Goal: Information Seeking & Learning: Learn about a topic

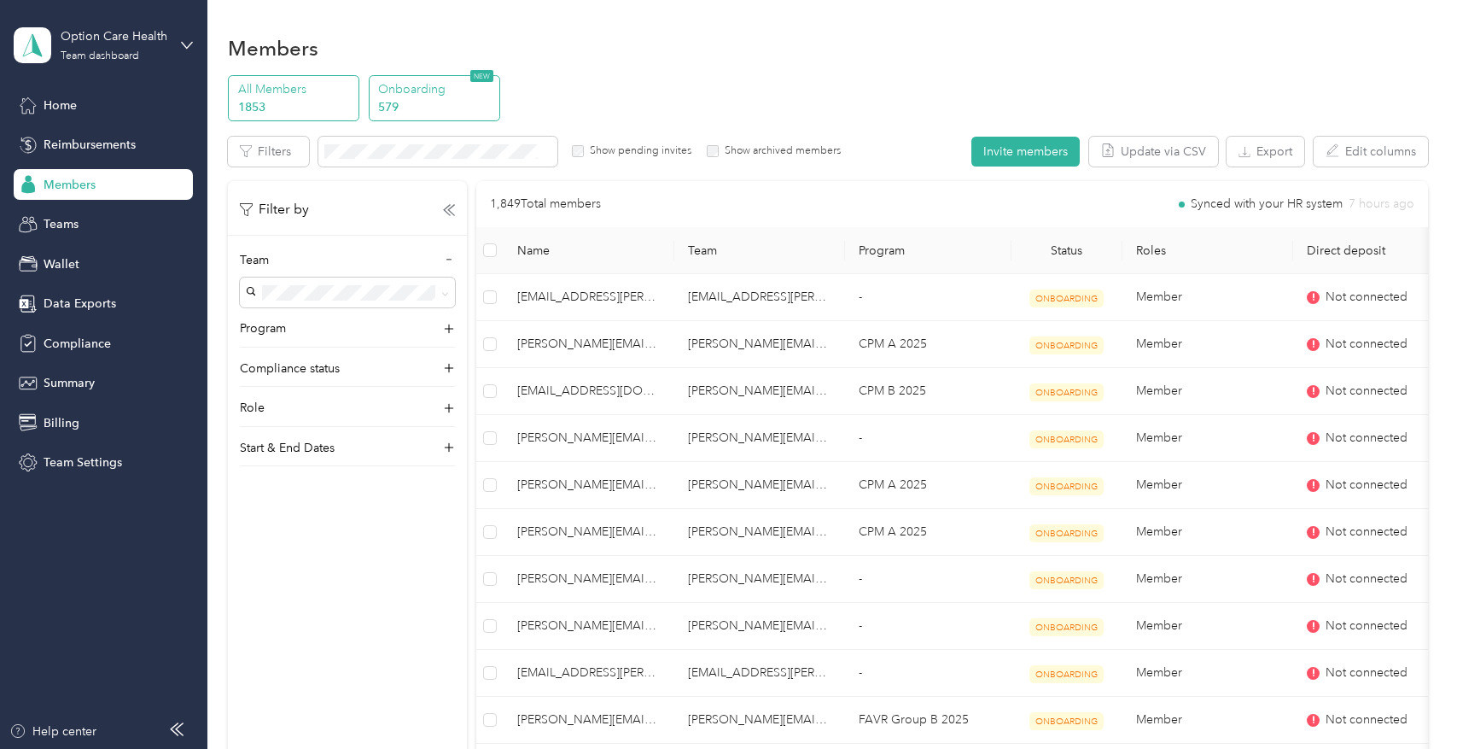
click at [401, 98] on p "579" at bounding box center [436, 107] width 116 height 18
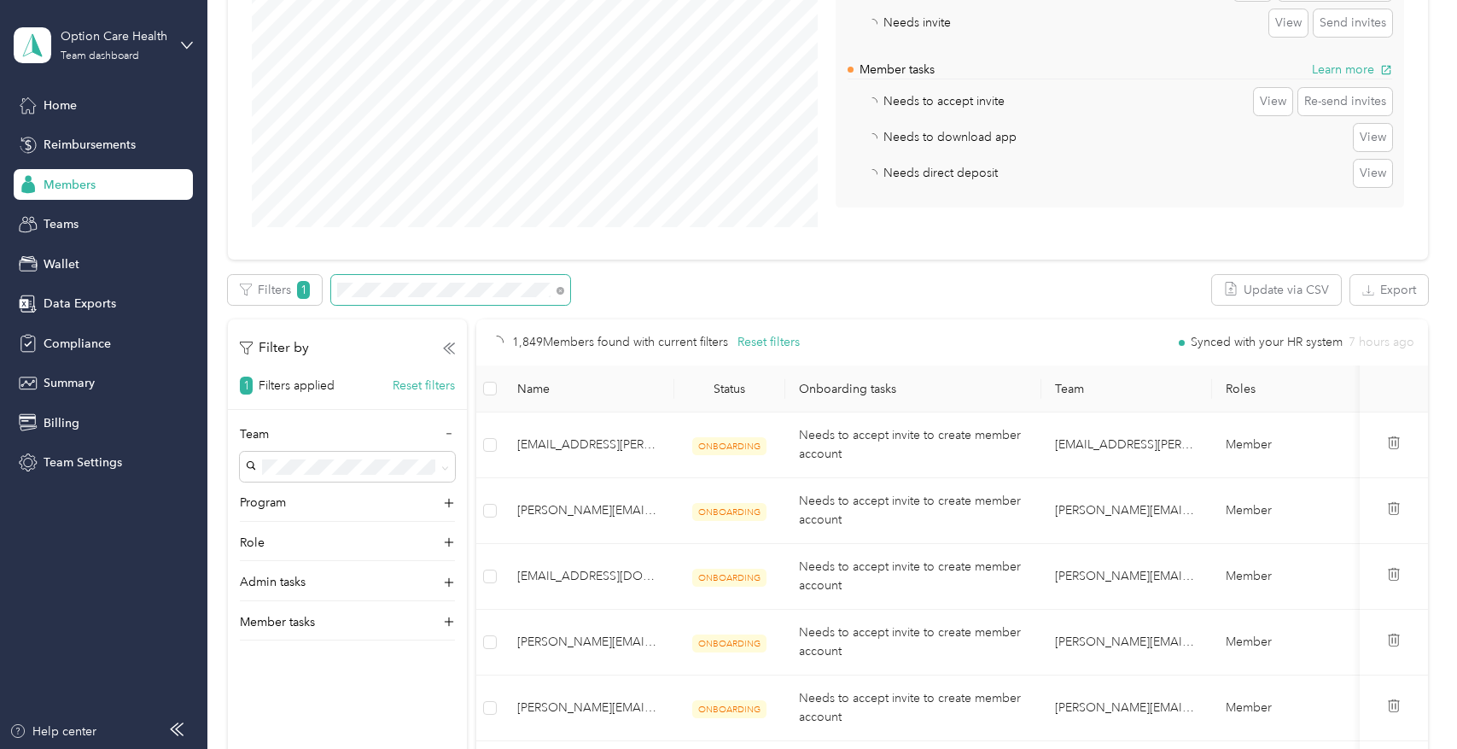
scroll to position [256, 0]
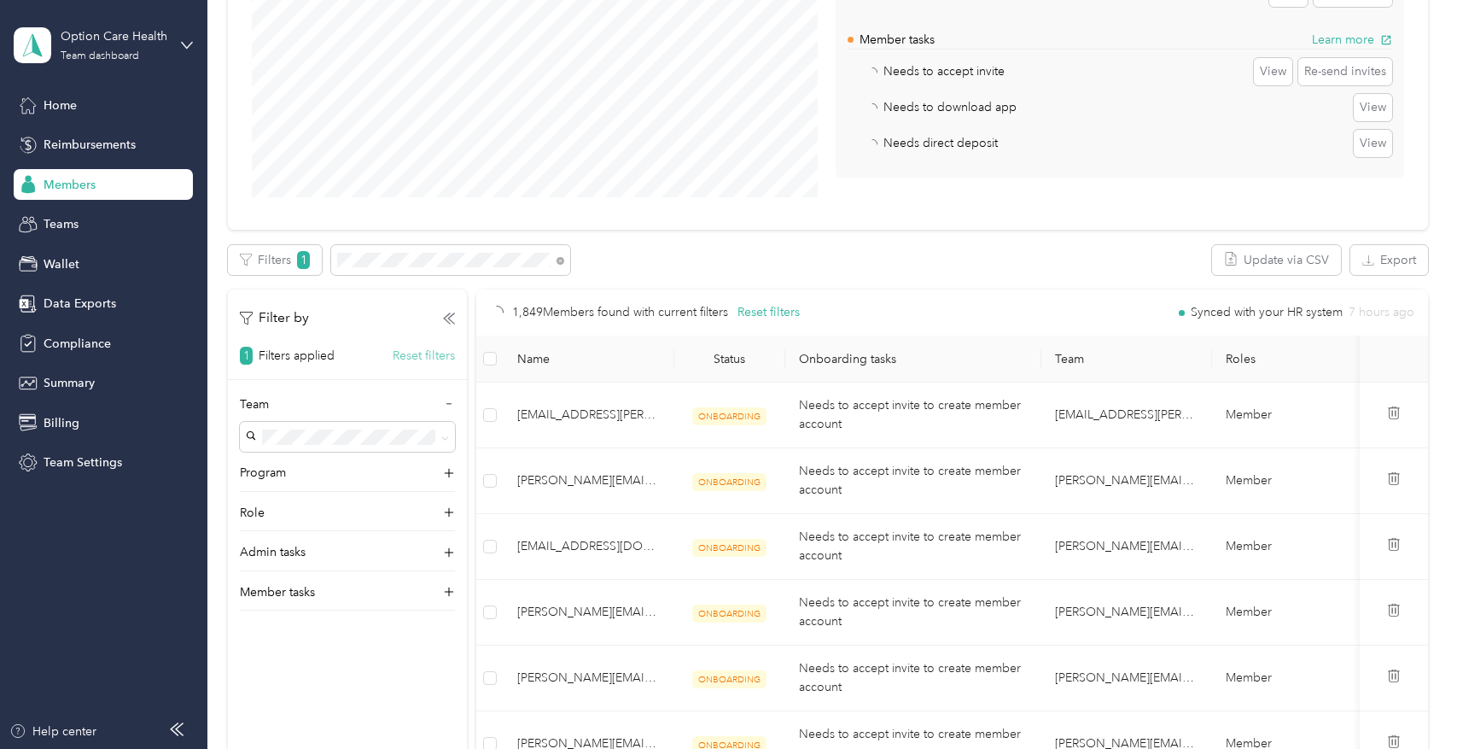
click at [405, 355] on button "Reset filters" at bounding box center [424, 356] width 62 height 18
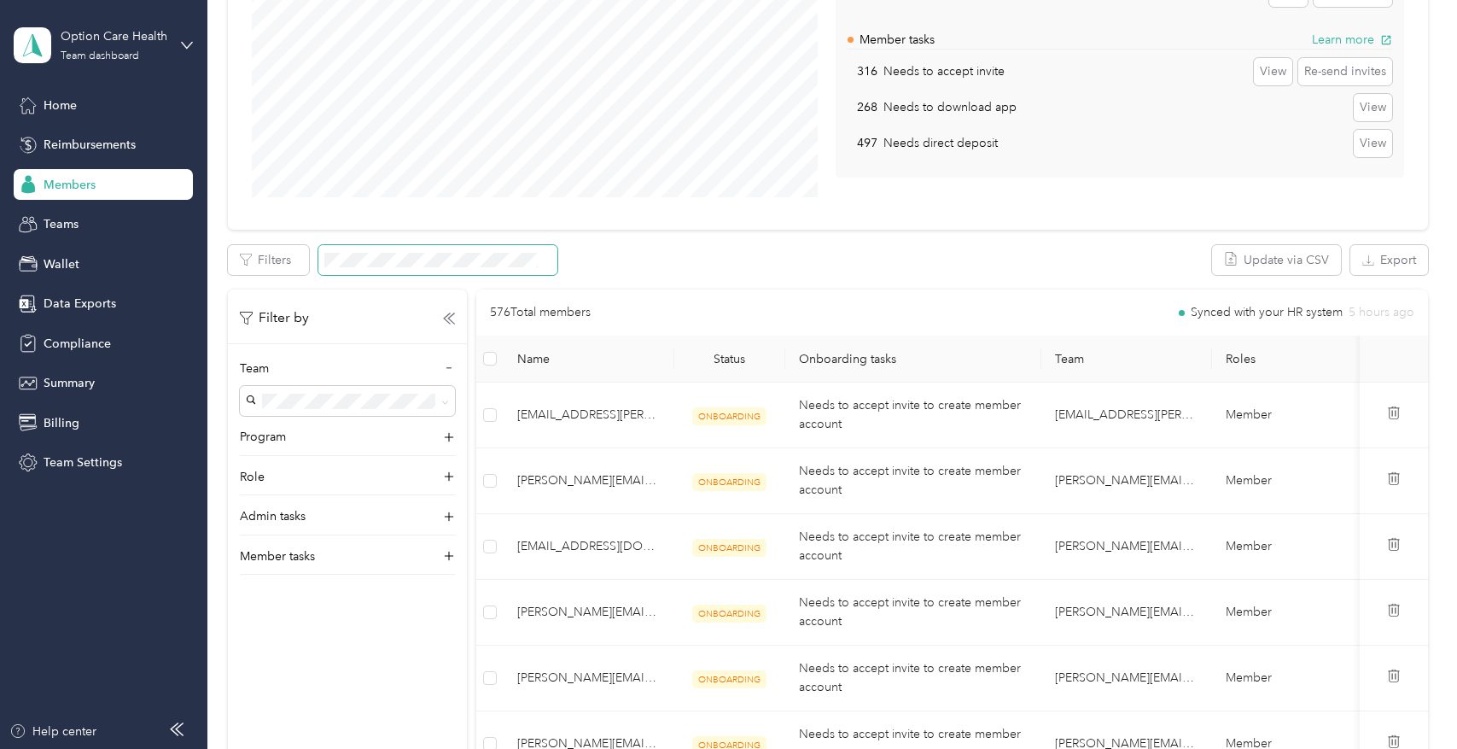
click at [454, 248] on span at bounding box center [437, 260] width 239 height 30
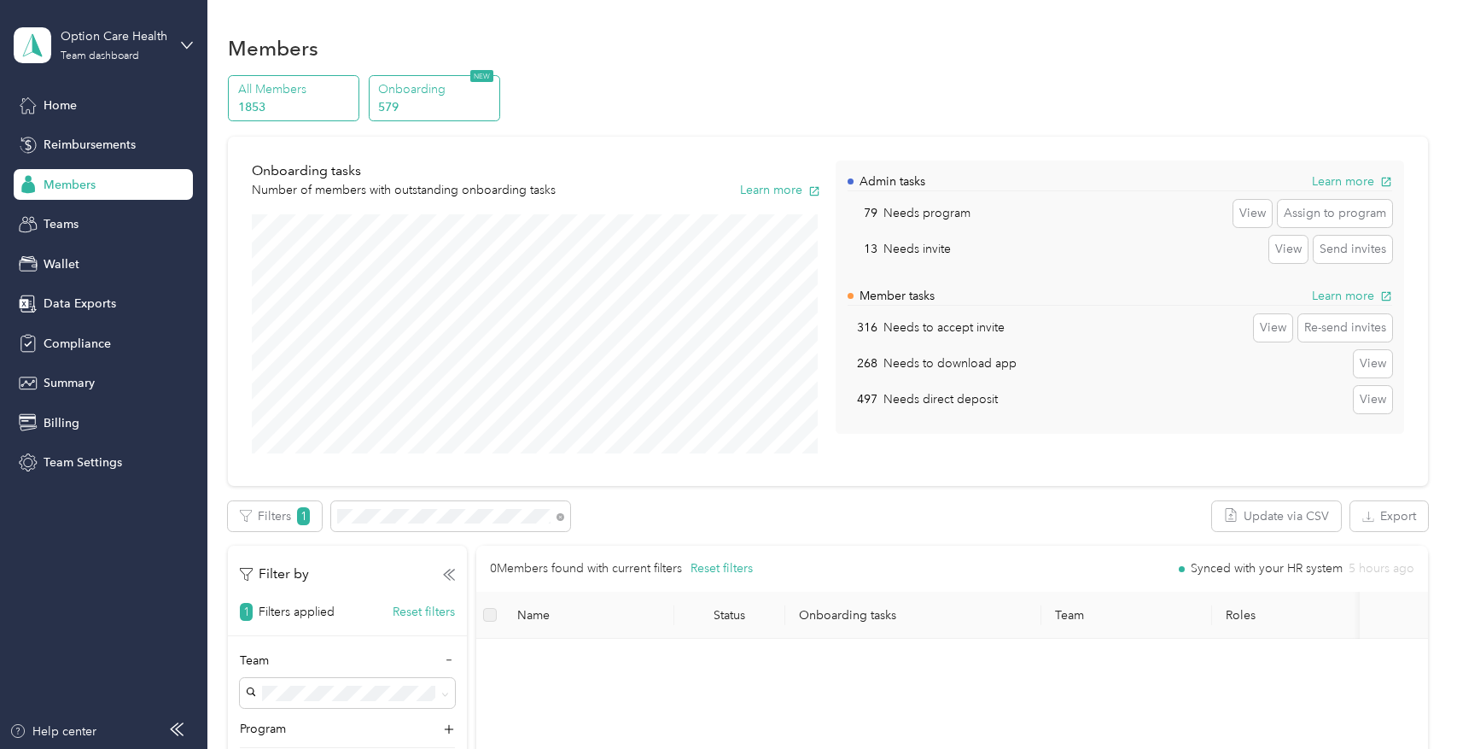
click at [309, 105] on p "1853" at bounding box center [296, 107] width 116 height 18
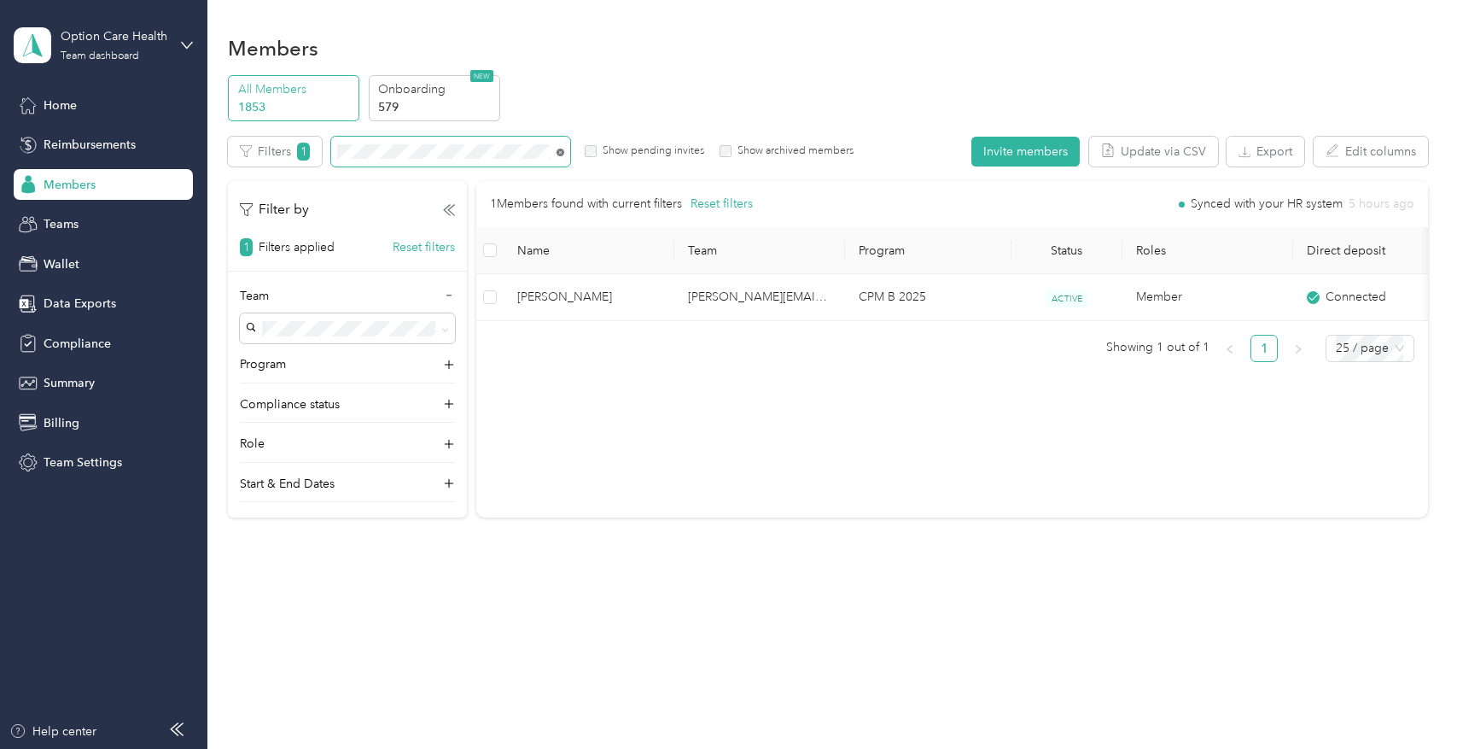
click at [559, 151] on icon at bounding box center [561, 153] width 8 height 8
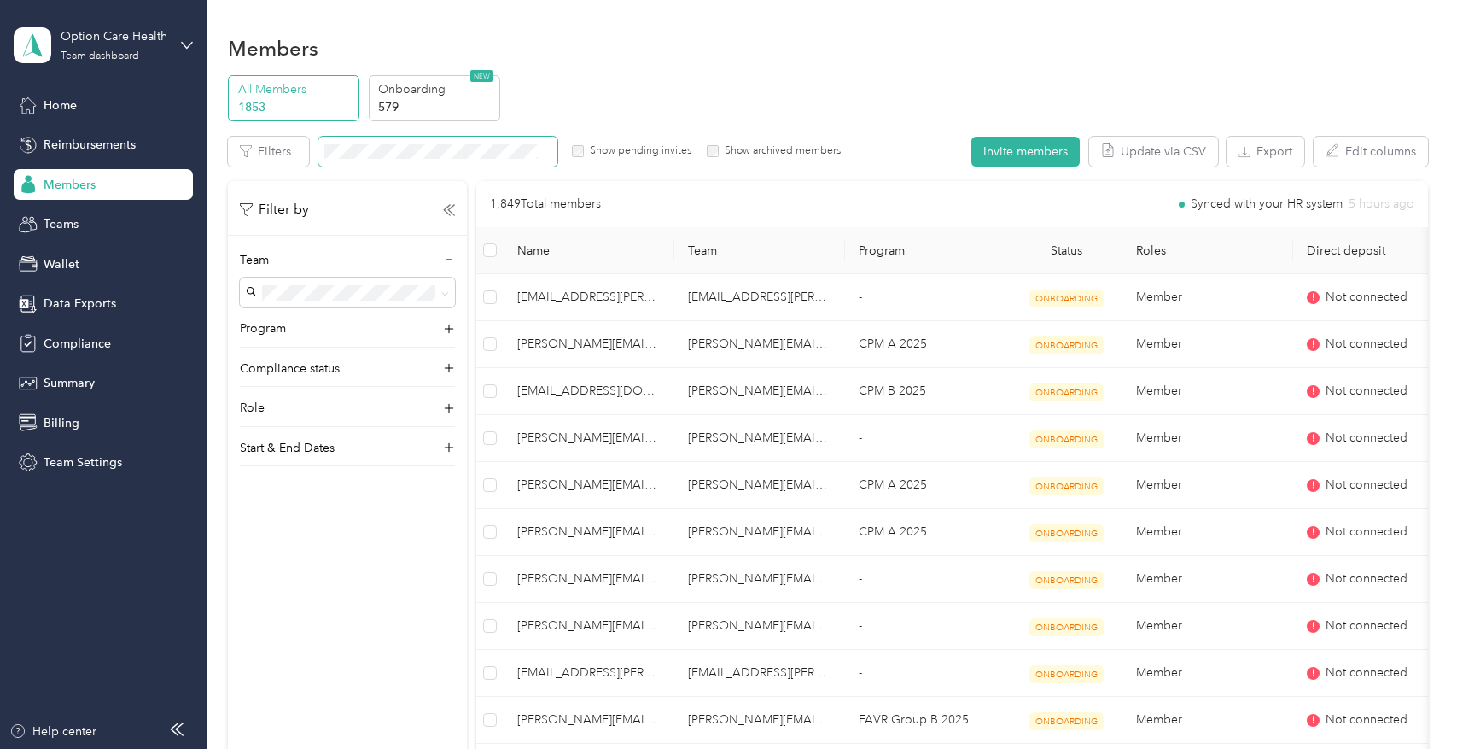
click at [539, 149] on span at bounding box center [545, 152] width 14 height 18
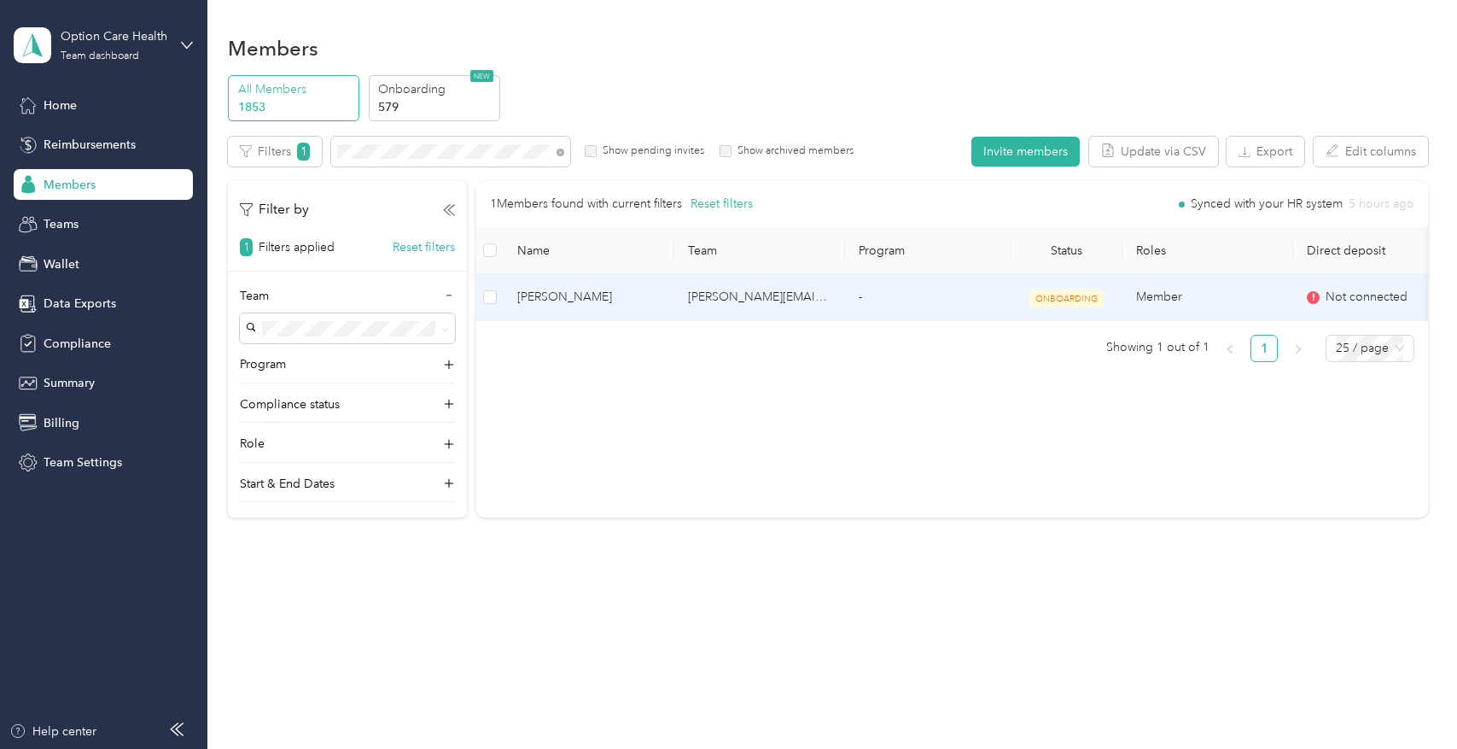
click at [543, 291] on span "Jasmine Domingo" at bounding box center [588, 297] width 143 height 19
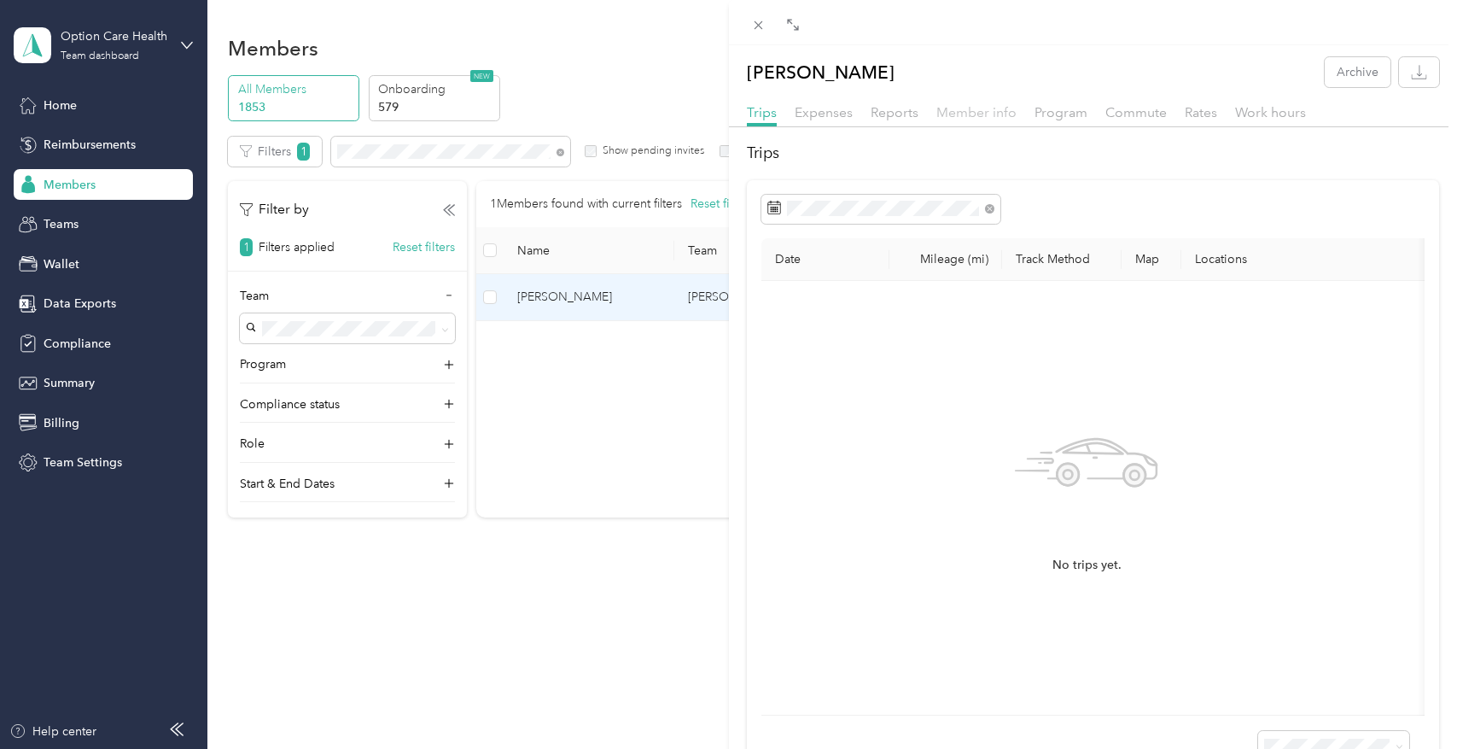
click at [975, 119] on span "Member info" at bounding box center [977, 112] width 80 height 16
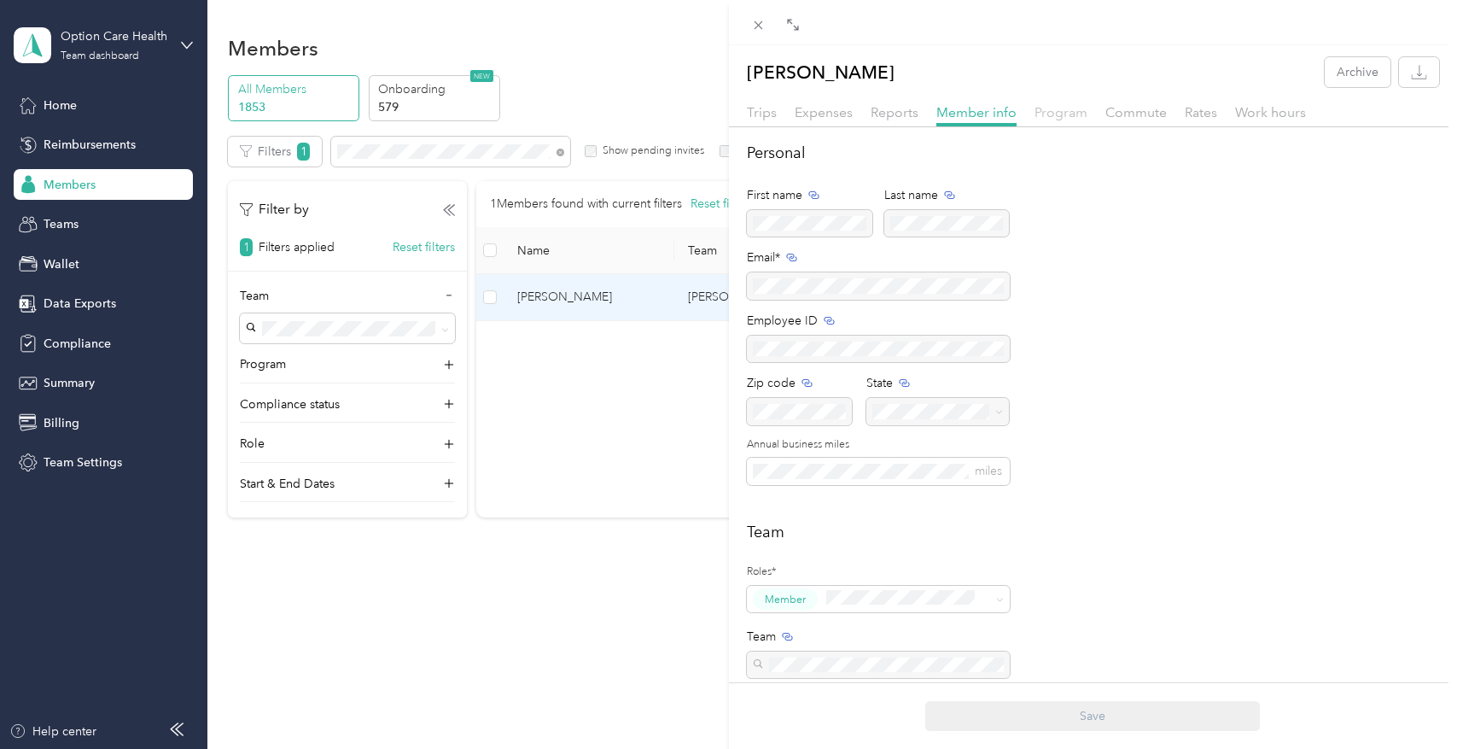
click at [1074, 114] on span "Program" at bounding box center [1061, 112] width 53 height 16
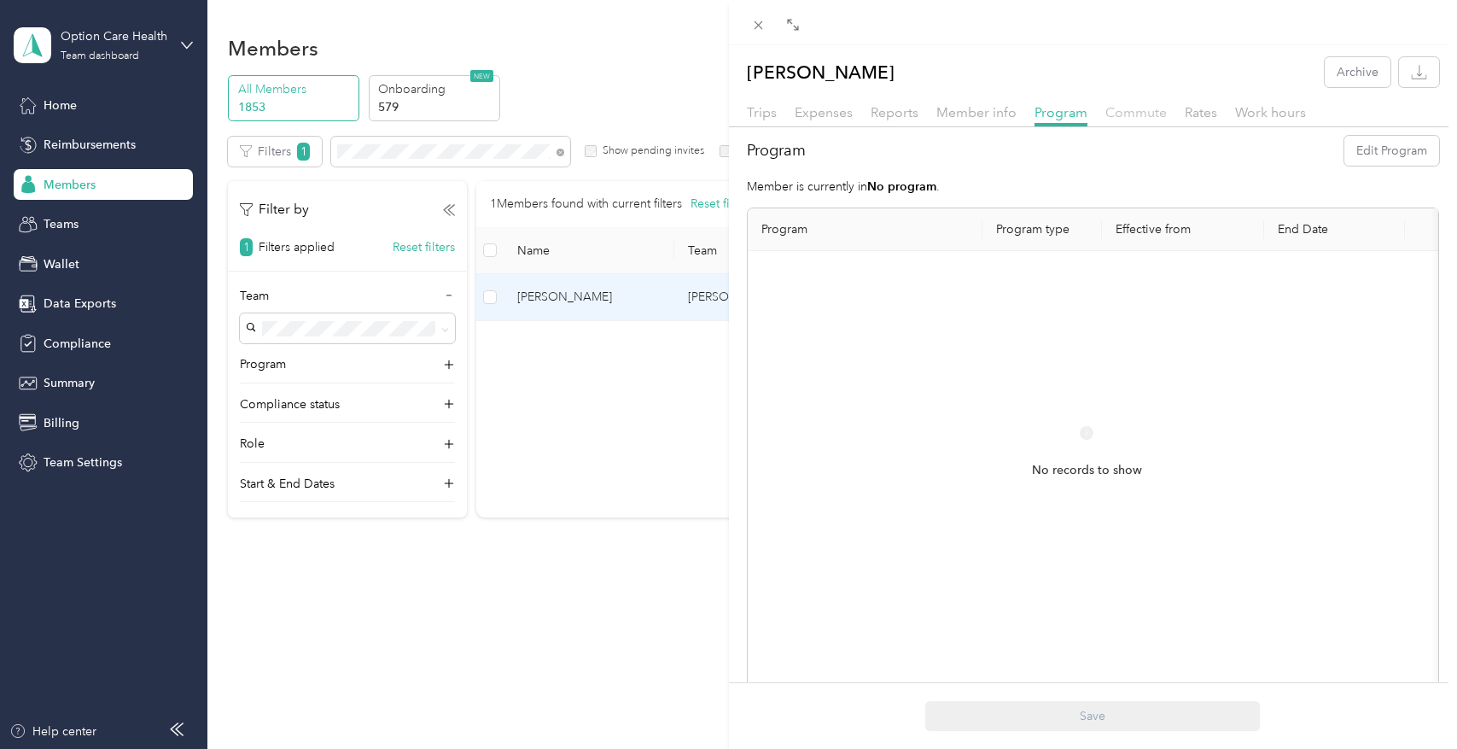
click at [1115, 114] on span "Commute" at bounding box center [1136, 112] width 61 height 16
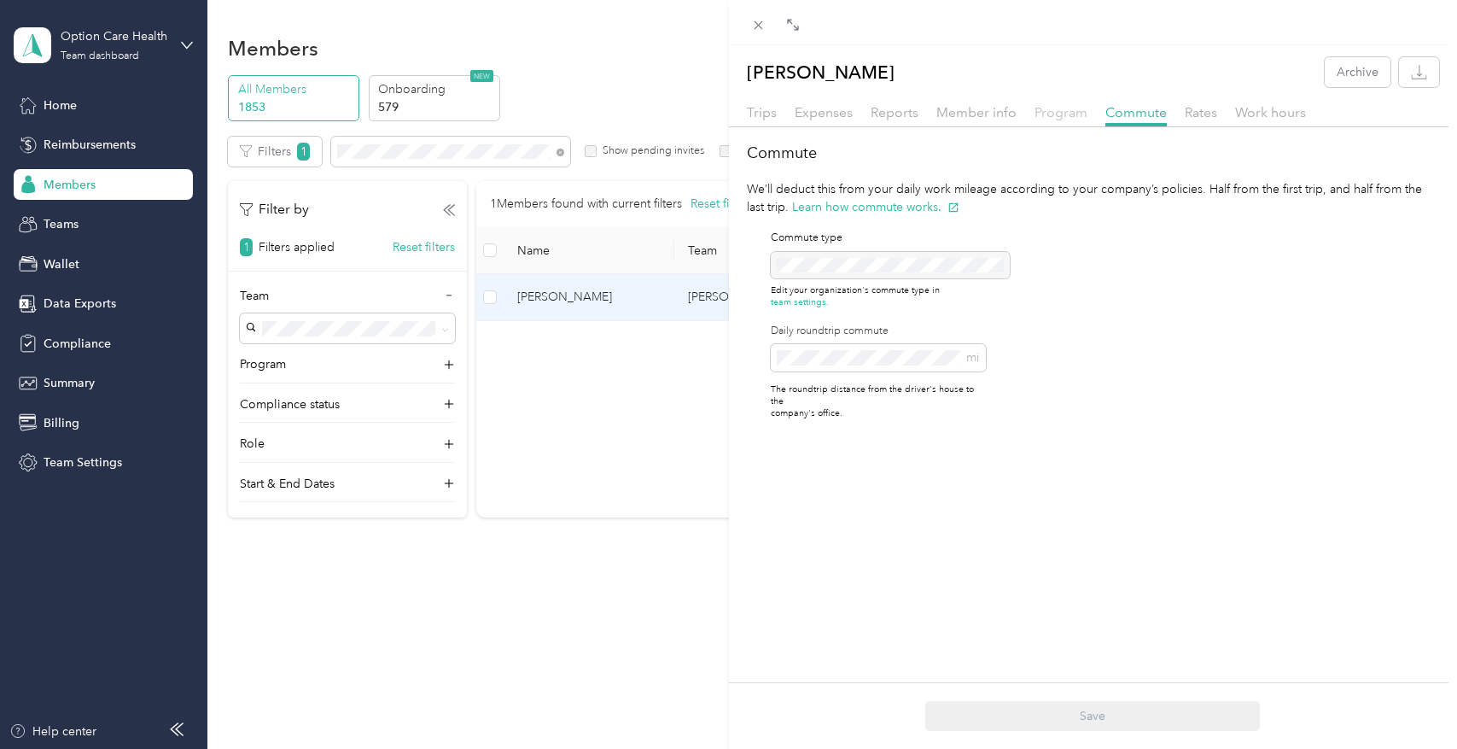
click at [1080, 114] on span "Program" at bounding box center [1061, 112] width 53 height 16
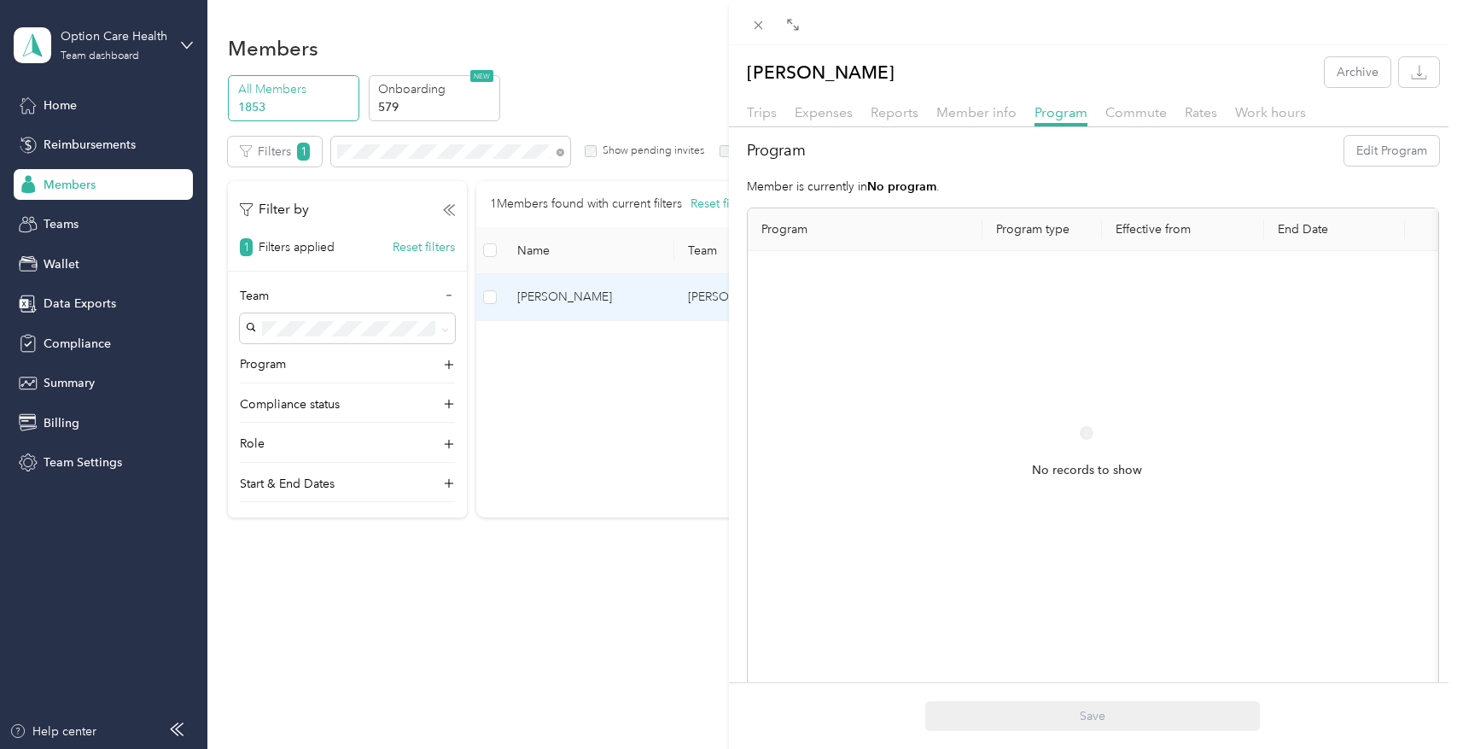
click at [946, 76] on div "Jasmine Domingo Archive" at bounding box center [1093, 72] width 729 height 30
click at [950, 117] on span "Member info" at bounding box center [977, 112] width 80 height 16
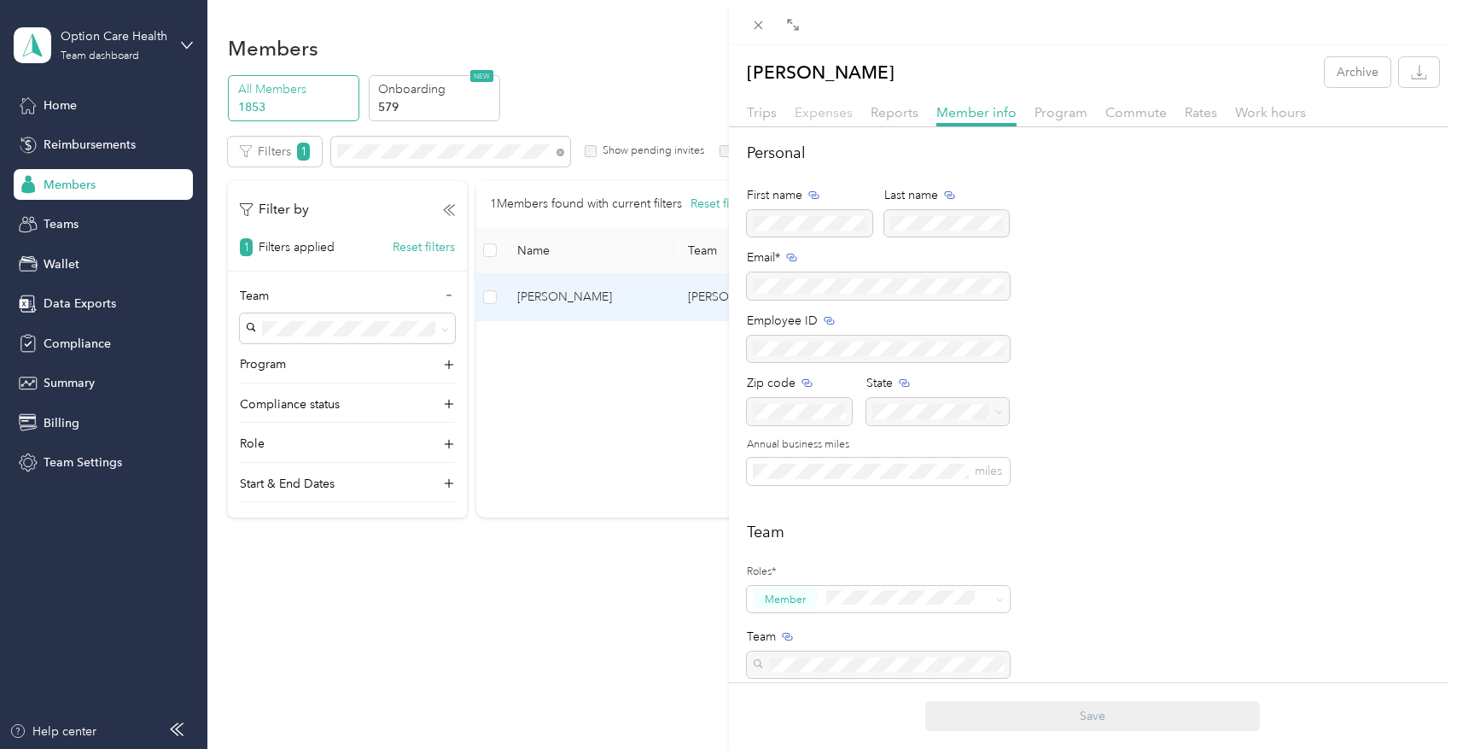
click at [846, 114] on span "Expenses" at bounding box center [824, 112] width 58 height 16
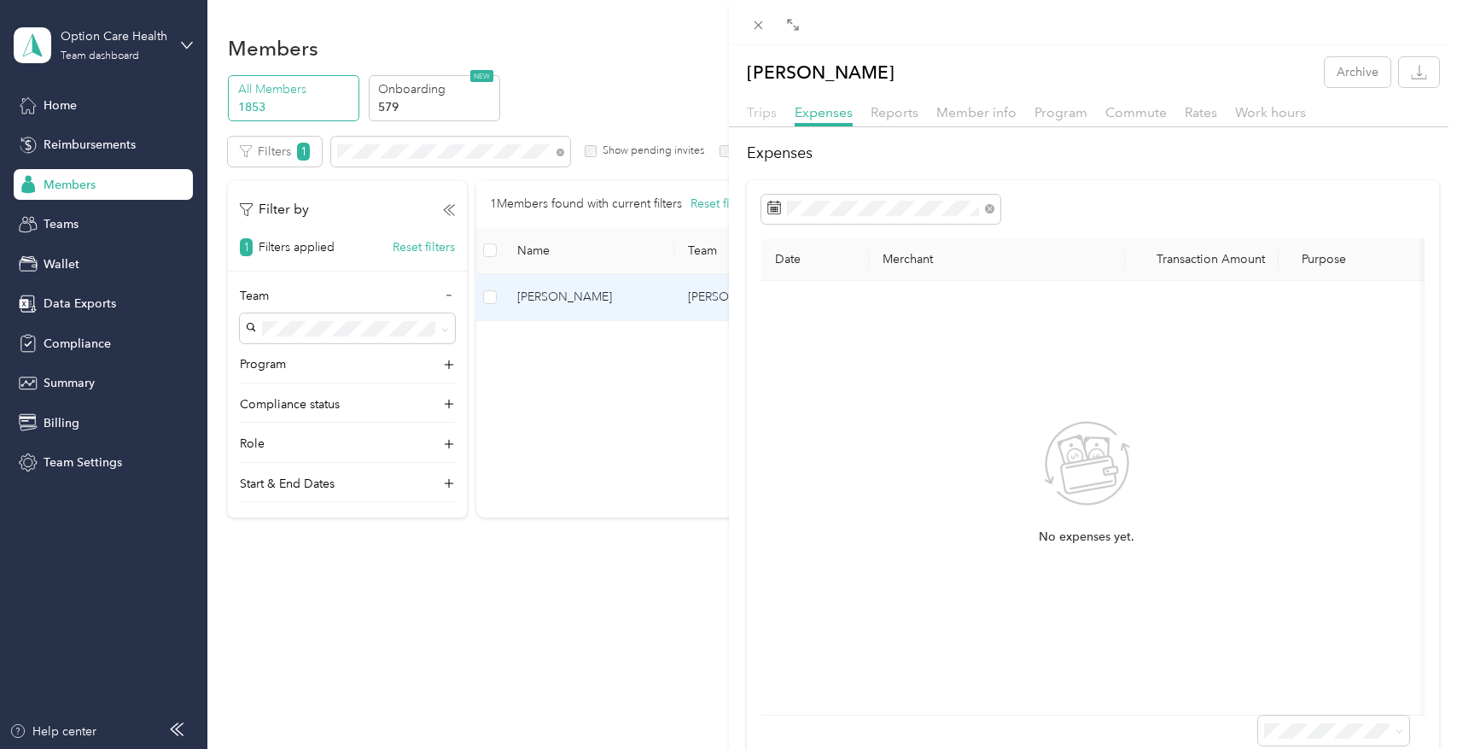
click at [772, 107] on span "Trips" at bounding box center [762, 112] width 30 height 16
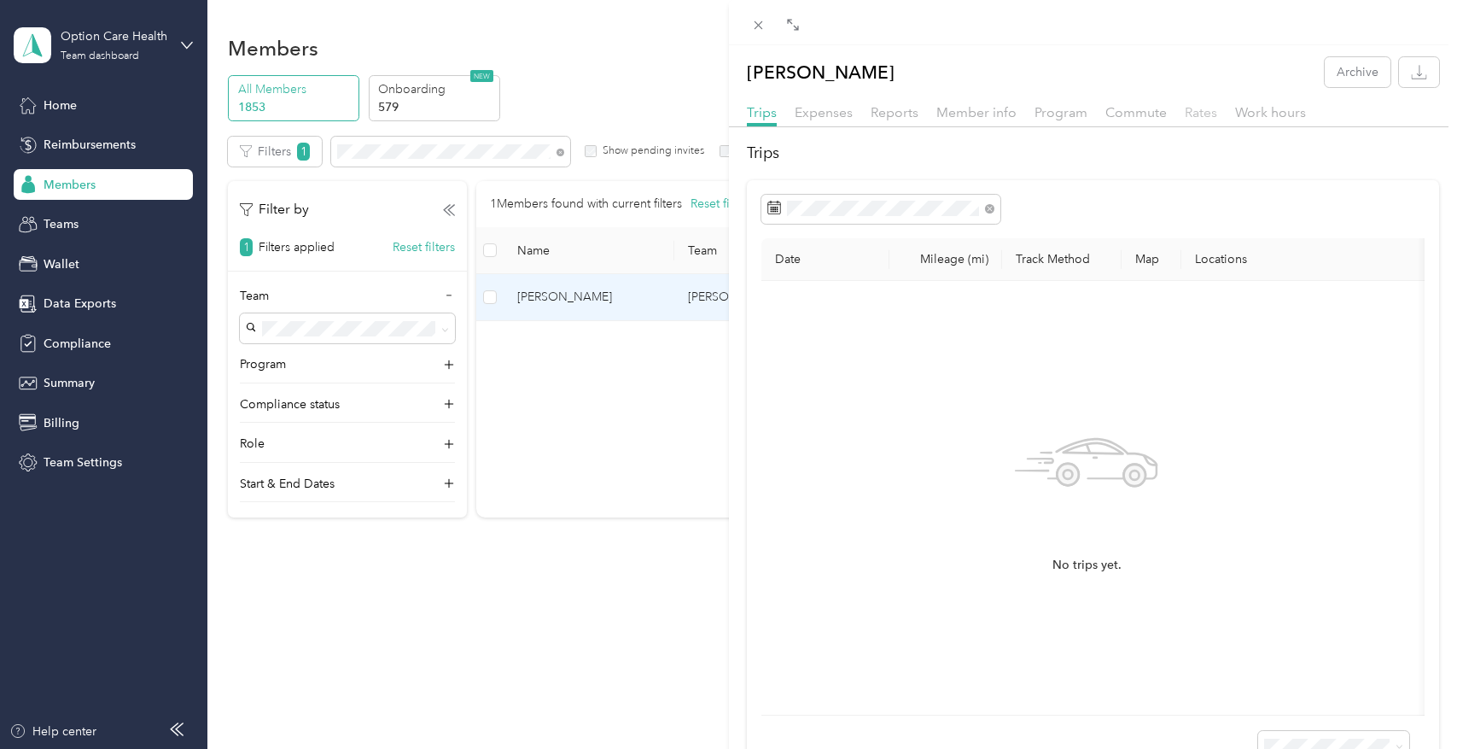
click at [1206, 118] on span "Rates" at bounding box center [1201, 112] width 32 height 16
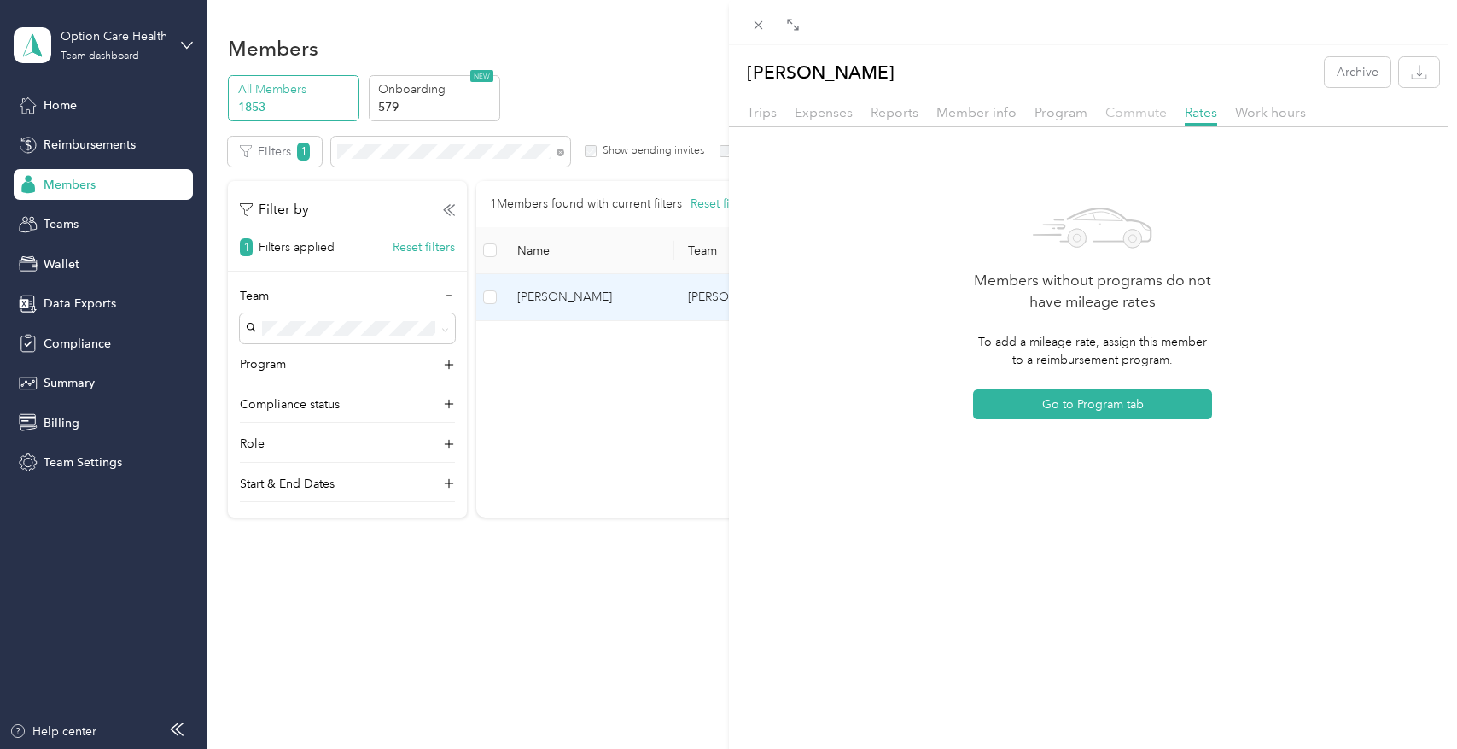
click at [1140, 105] on span "Commute" at bounding box center [1136, 112] width 61 height 16
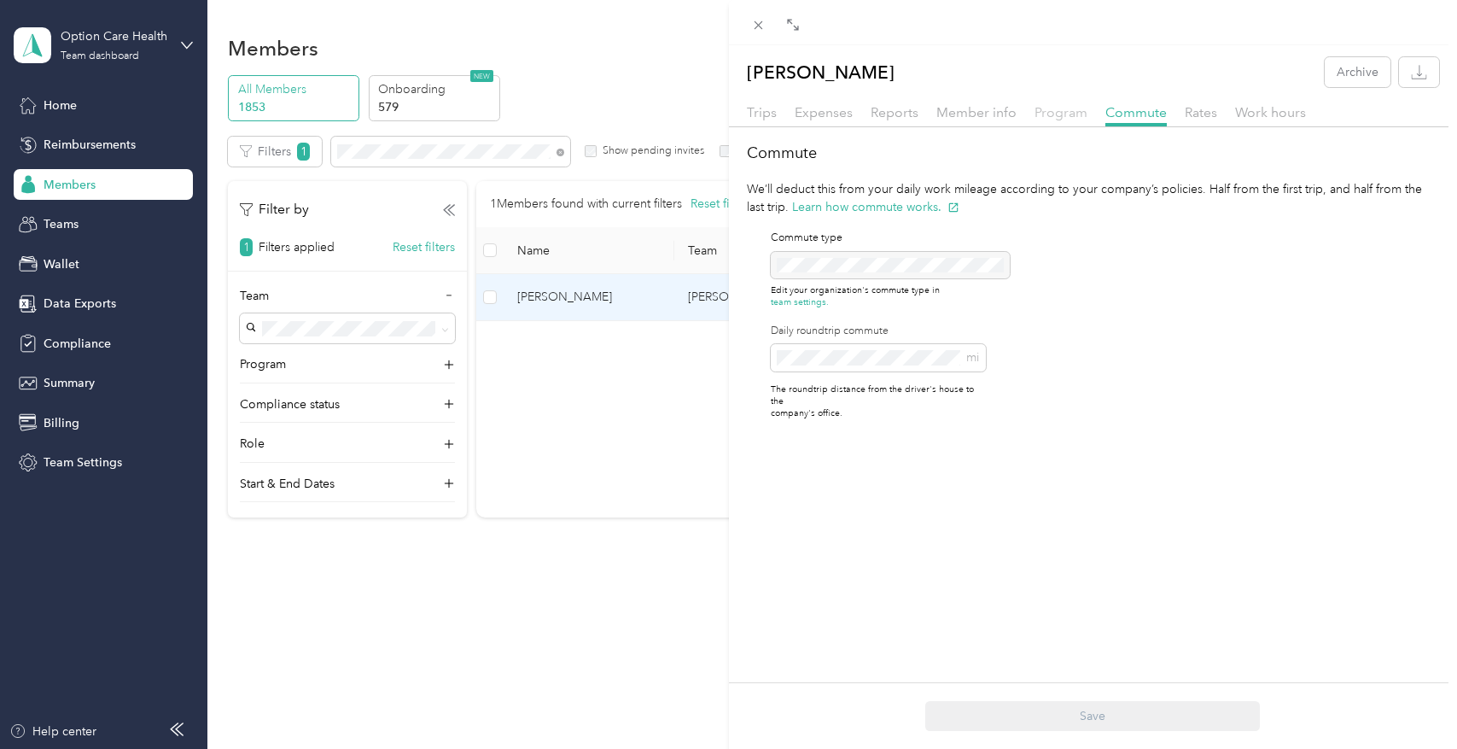
click at [1068, 110] on span "Program" at bounding box center [1061, 112] width 53 height 16
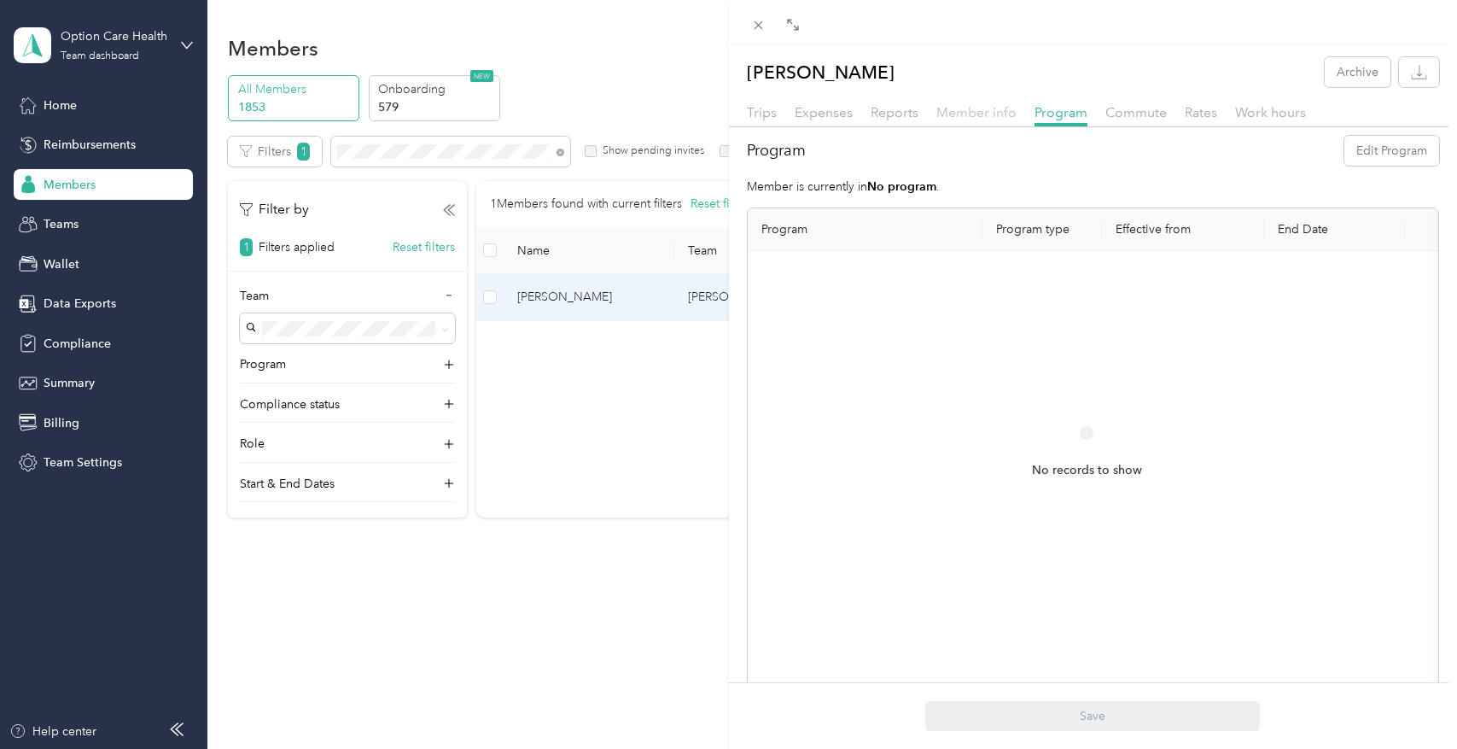
click at [998, 115] on span "Member info" at bounding box center [977, 112] width 80 height 16
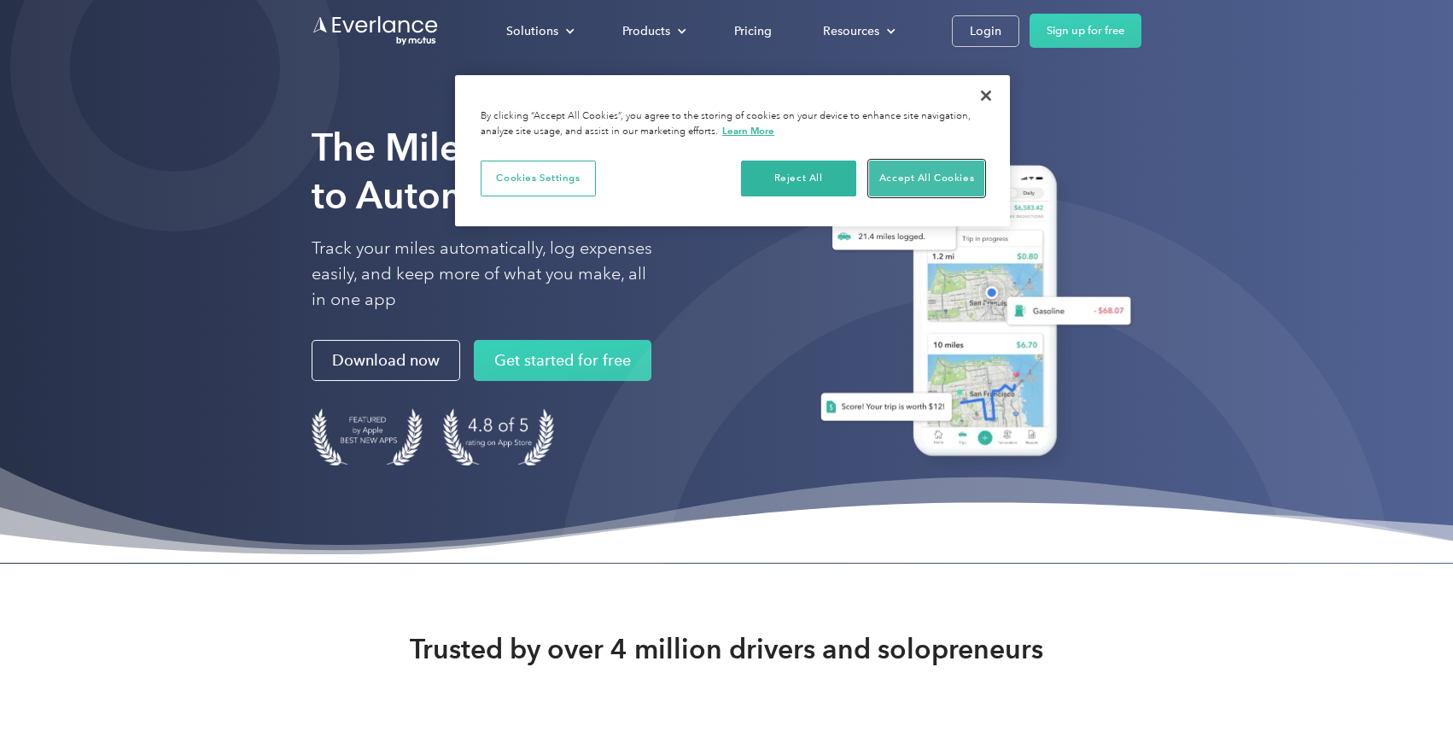
click at [908, 182] on button "Accept All Cookies" at bounding box center [926, 179] width 115 height 36
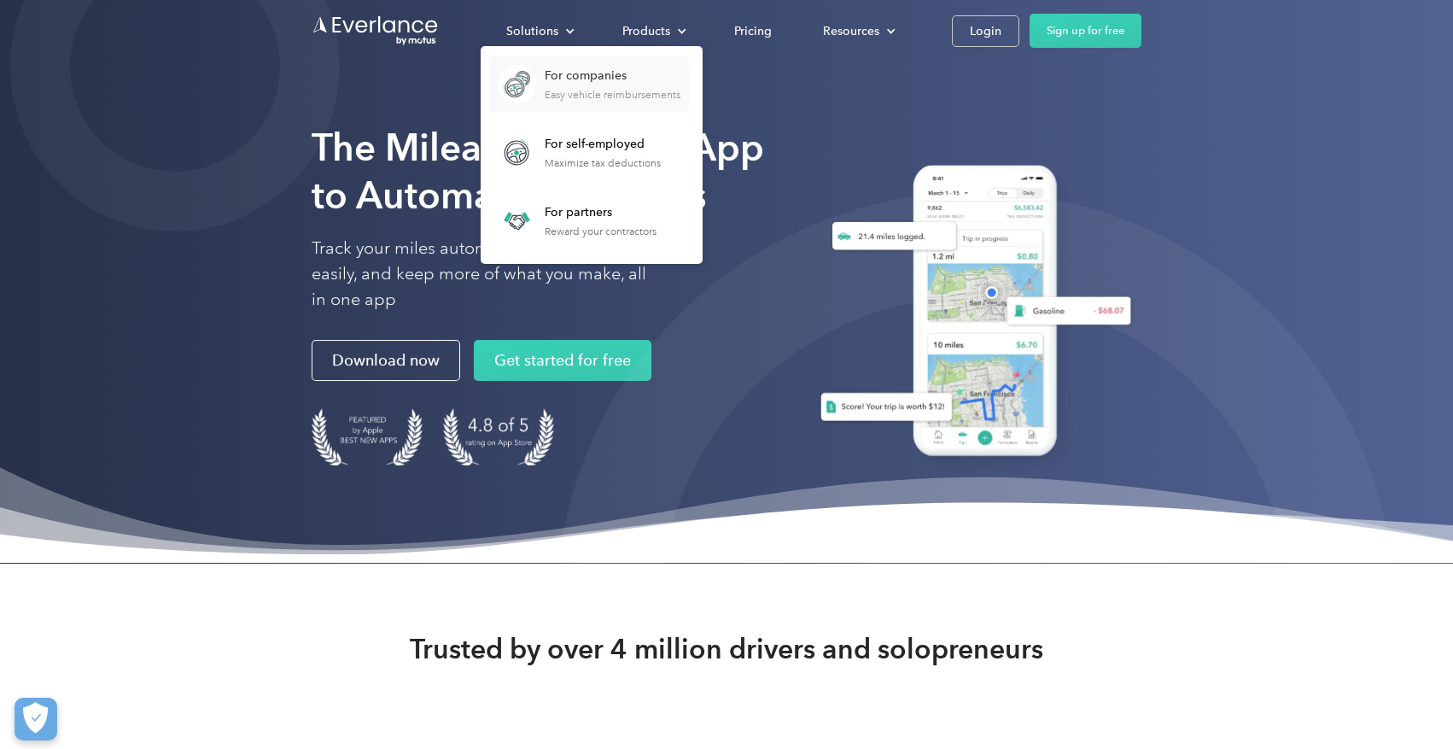
click at [600, 94] on div "Easy vehicle reimbursements" at bounding box center [613, 95] width 136 height 12
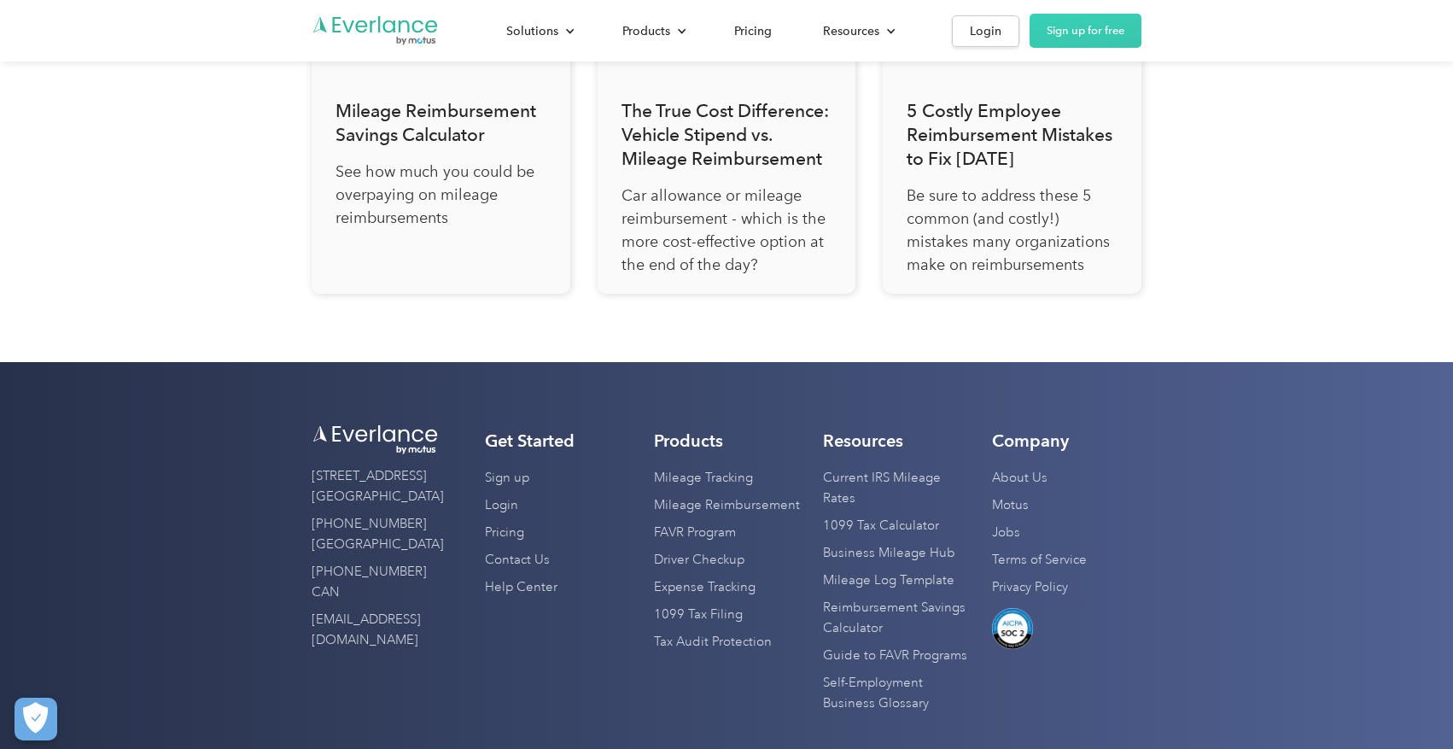
scroll to position [6147, 0]
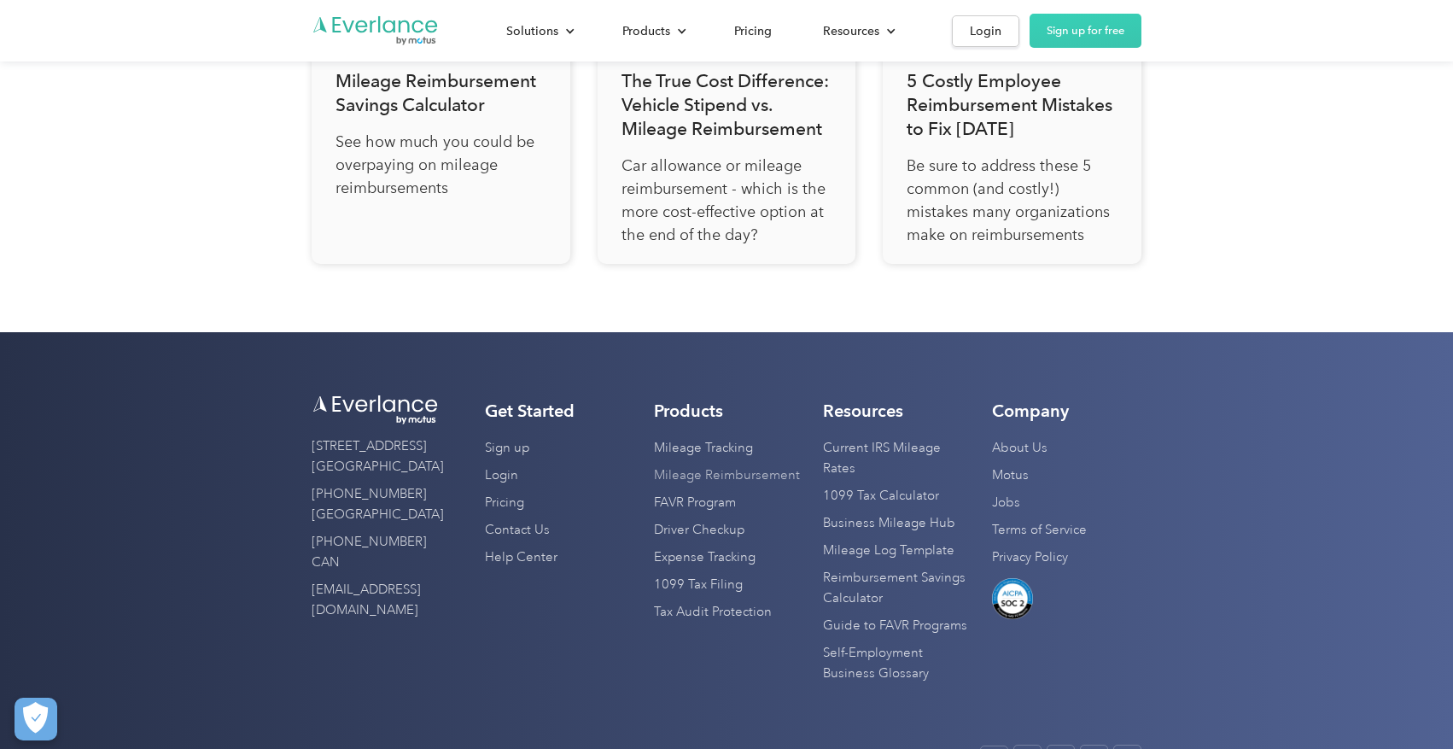
click at [690, 489] on link "Mileage Reimbursement" at bounding box center [727, 475] width 146 height 27
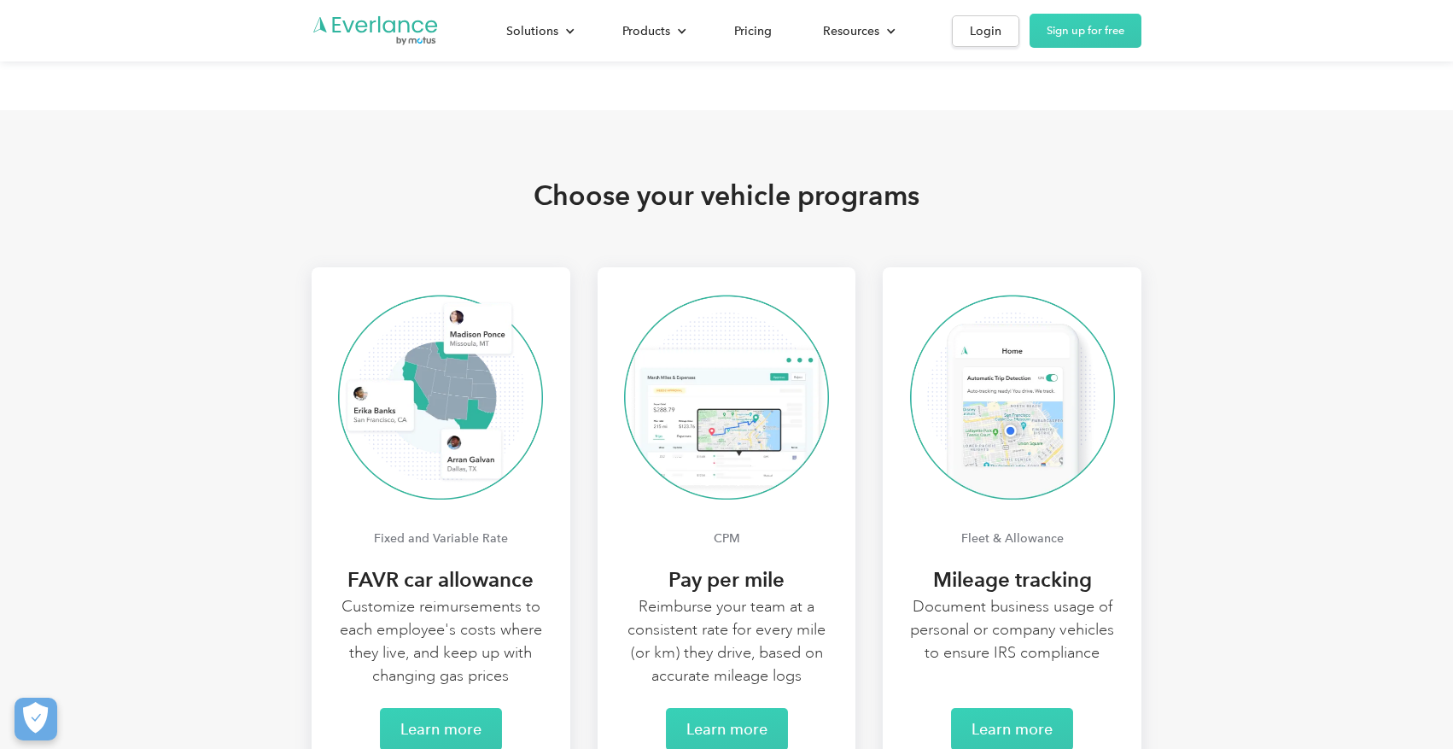
scroll to position [3415, 0]
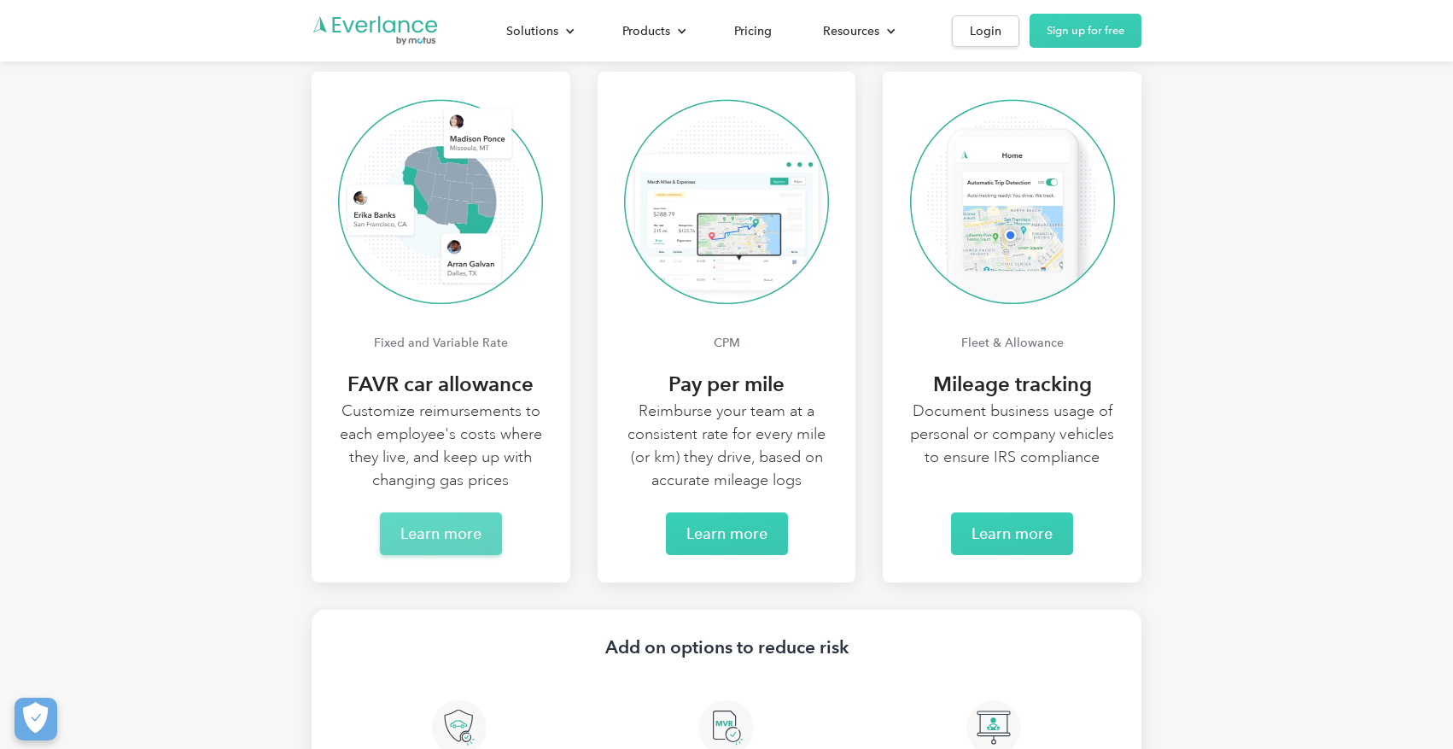
click at [487, 523] on link "Learn more" at bounding box center [441, 533] width 122 height 43
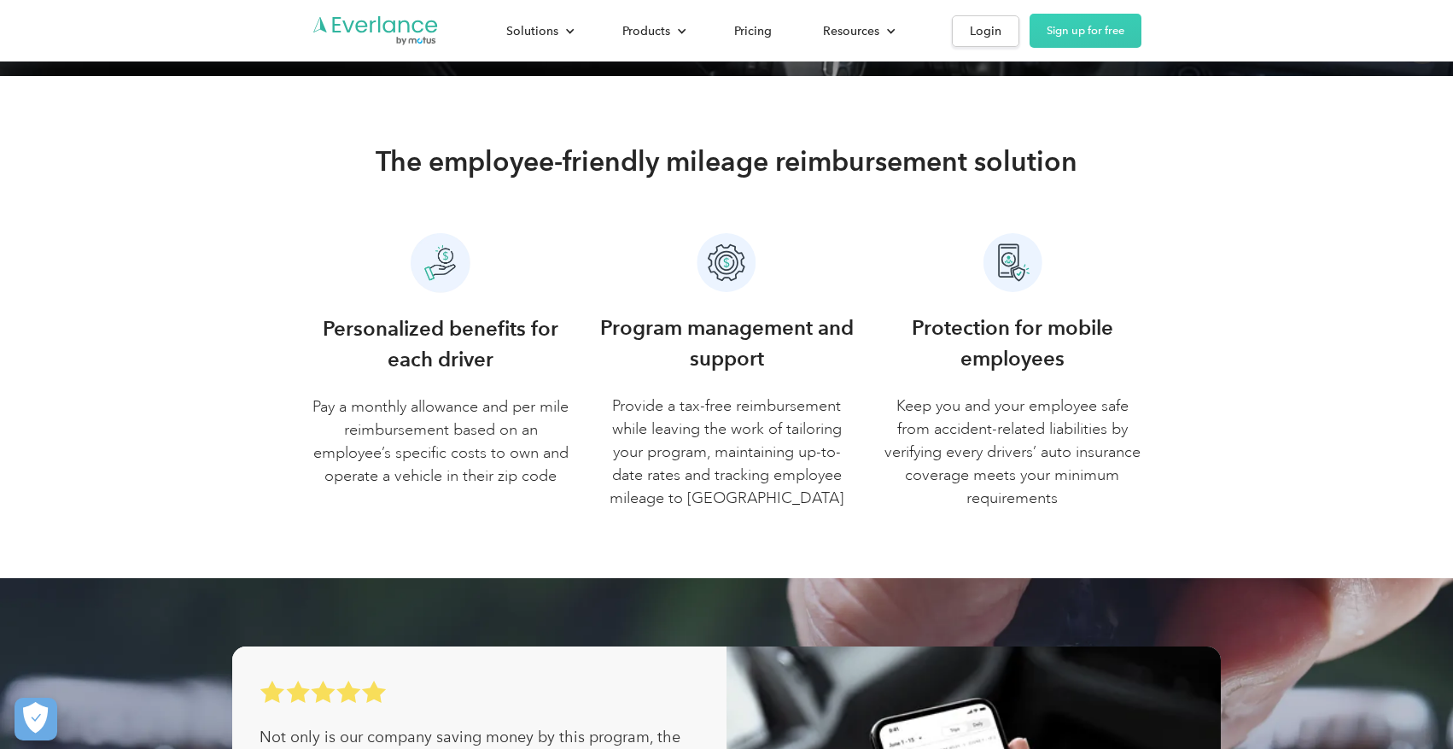
scroll to position [342, 0]
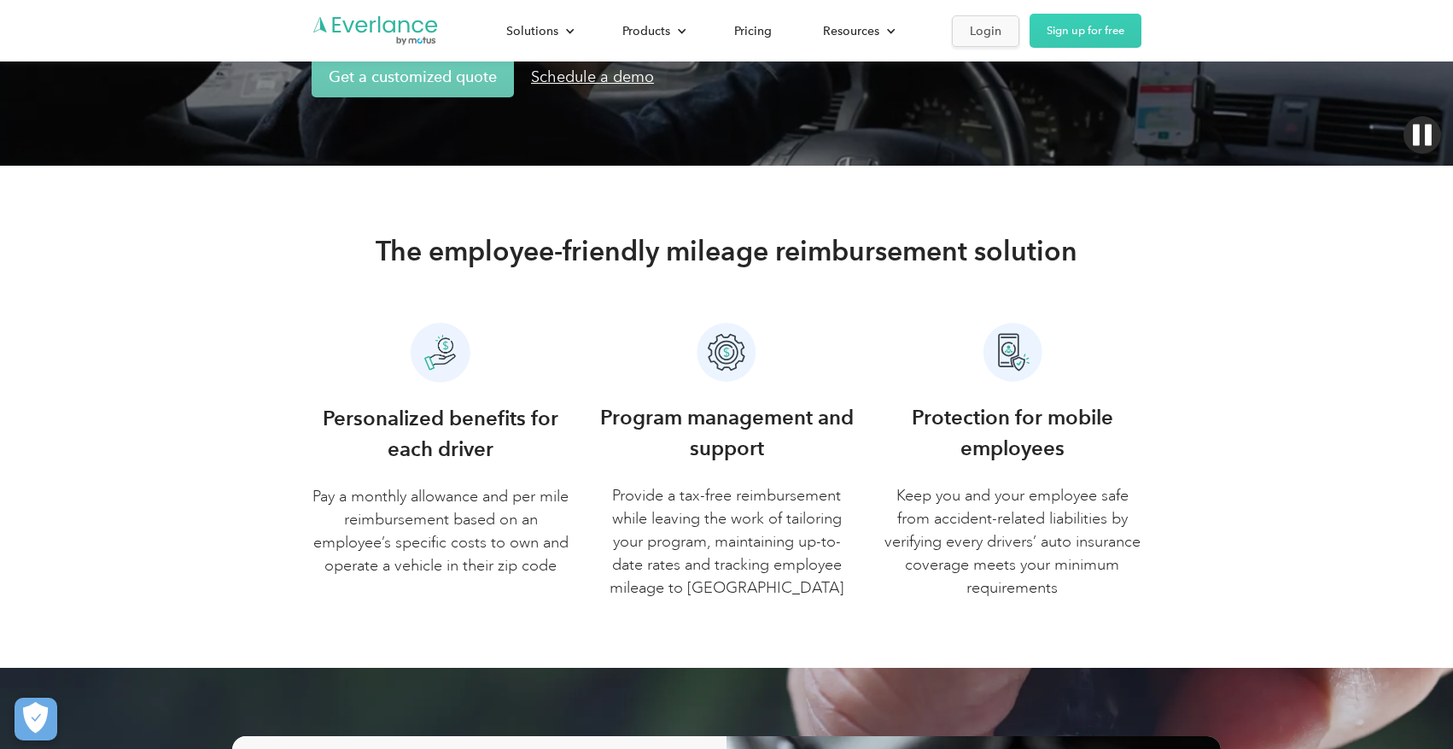
click at [996, 33] on div "Login" at bounding box center [986, 30] width 32 height 21
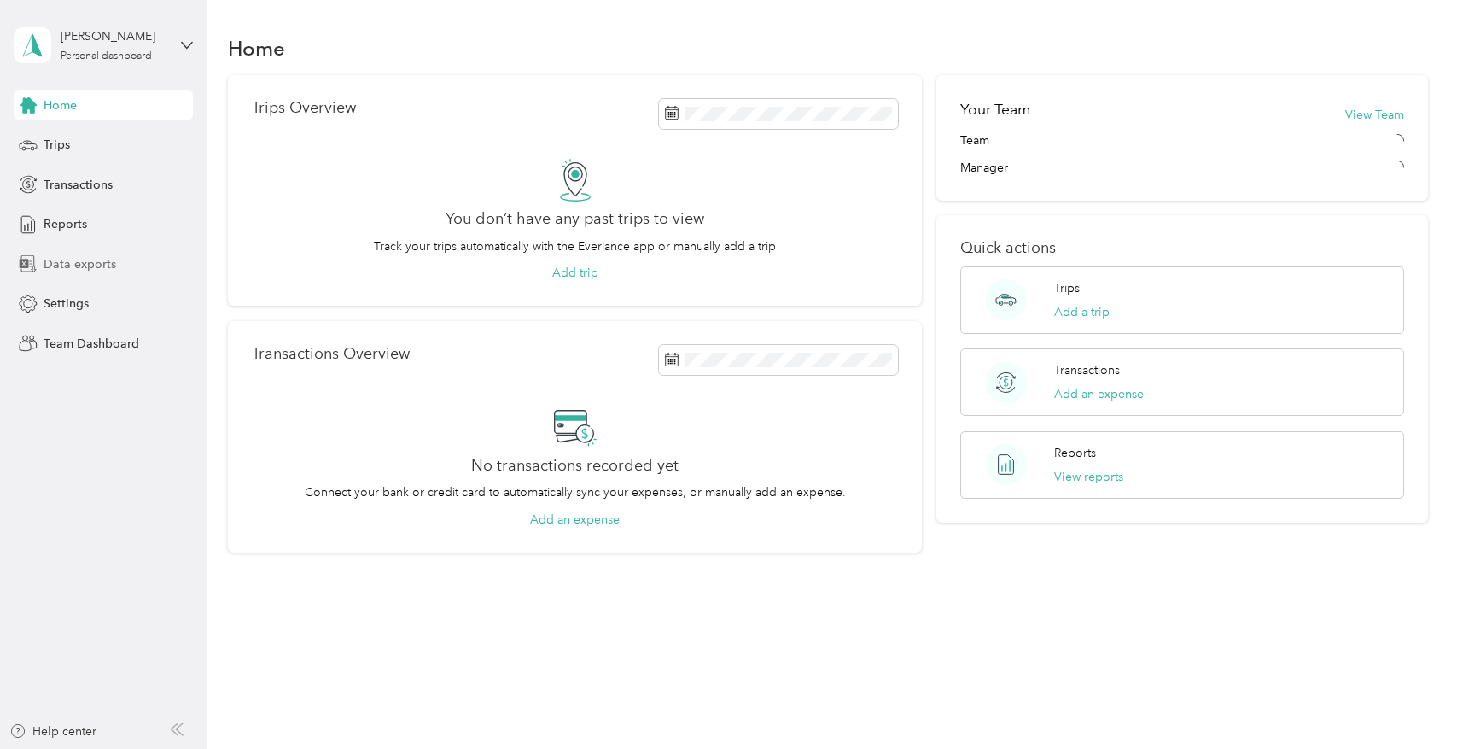
click at [75, 263] on span "Data exports" at bounding box center [80, 264] width 73 height 18
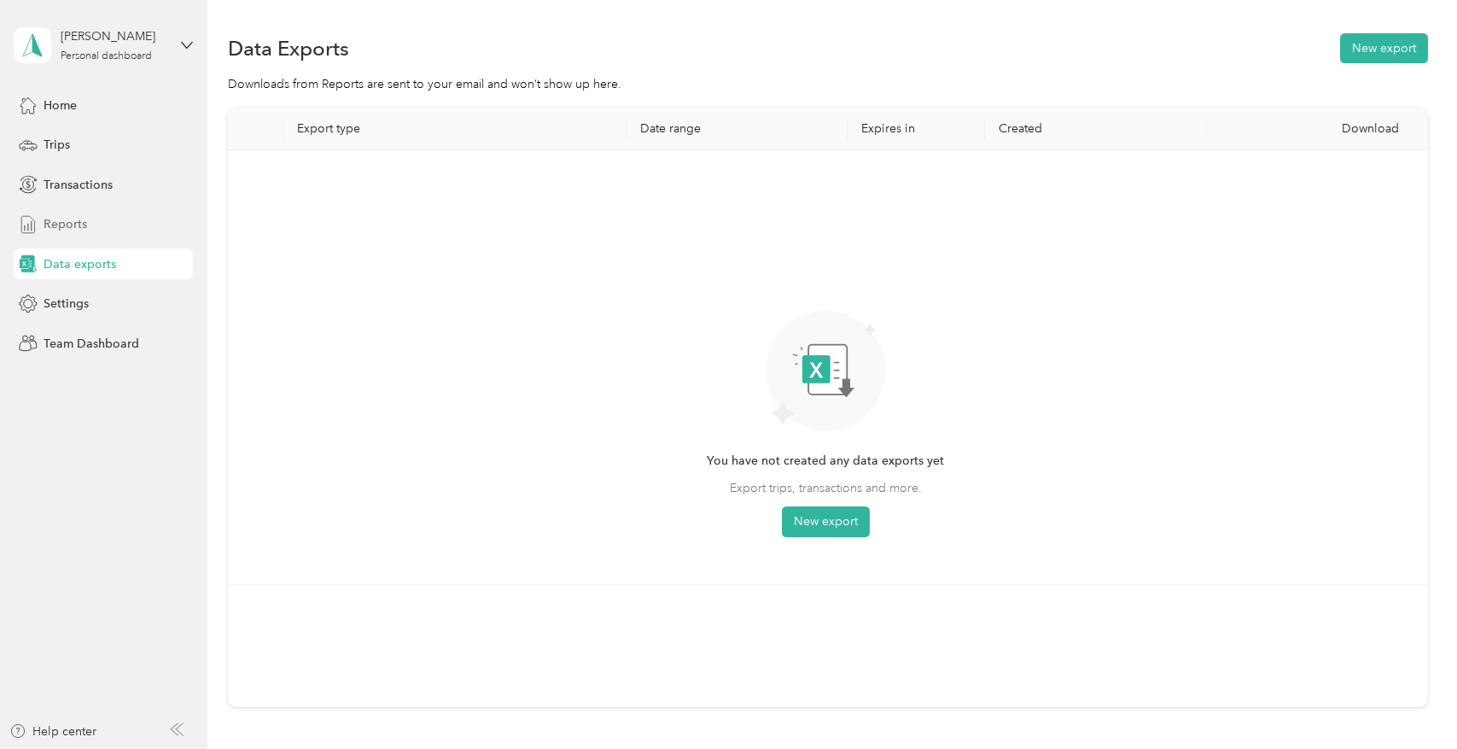
click at [89, 229] on div "Reports" at bounding box center [103, 224] width 179 height 31
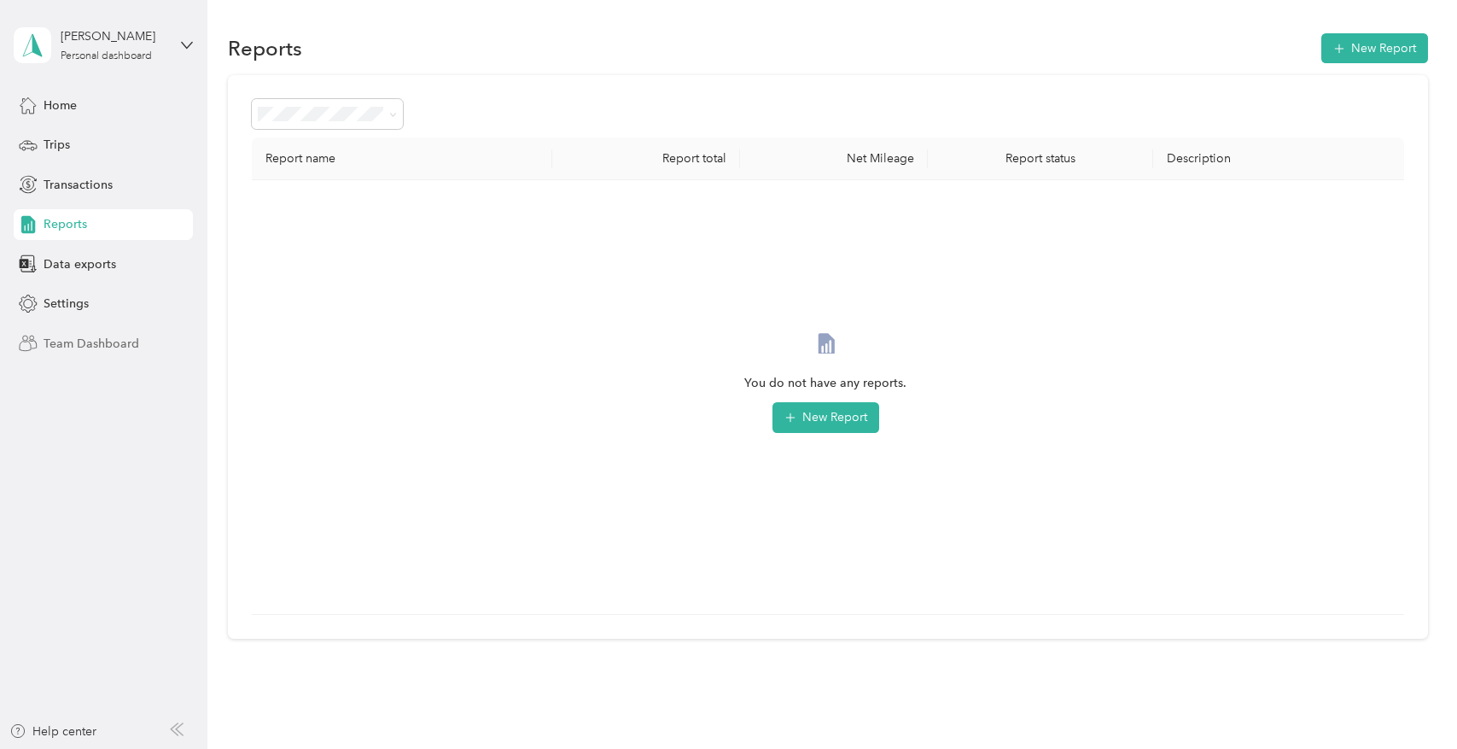
click at [79, 342] on span "Team Dashboard" at bounding box center [92, 344] width 96 height 18
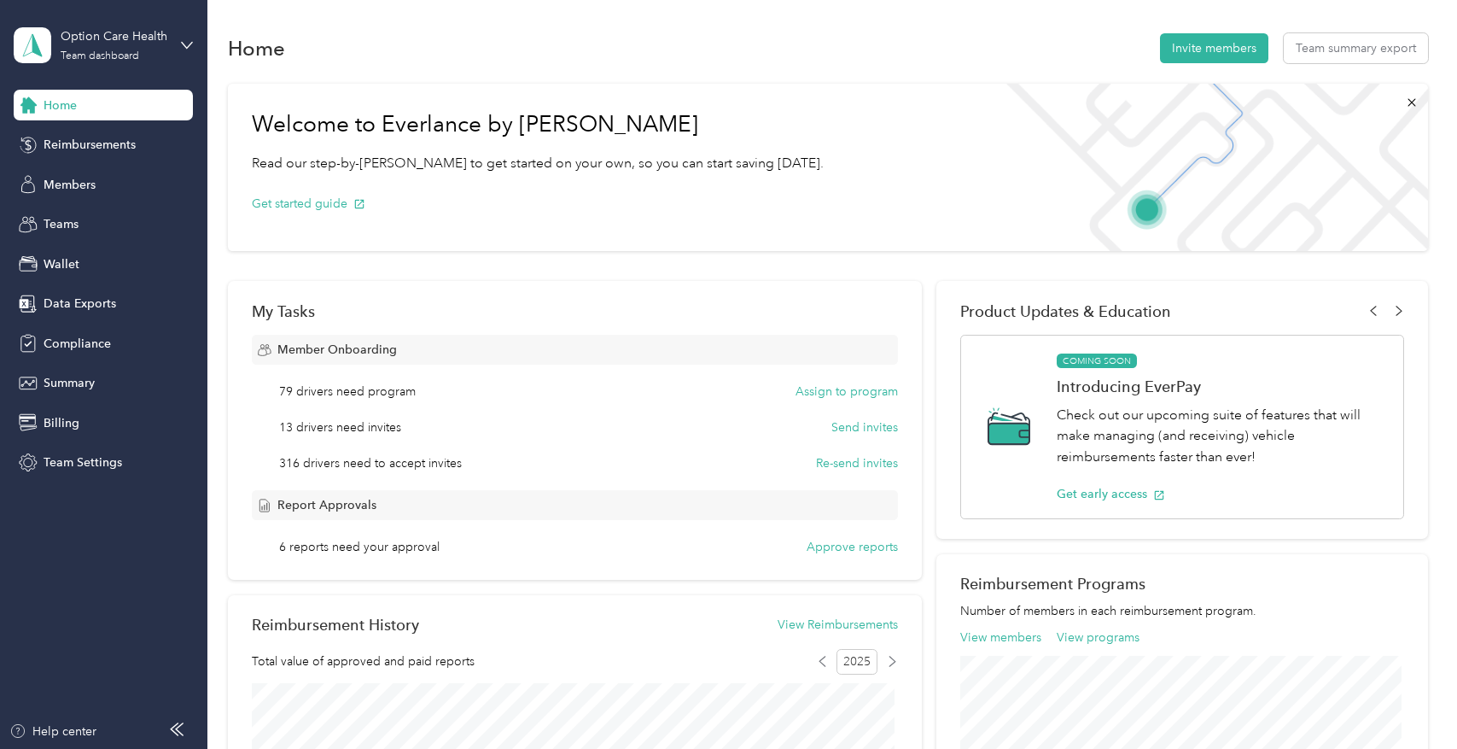
drag, startPoint x: 558, startPoint y: 228, endPoint x: 704, endPoint y: 196, distance: 149.6
click at [704, 196] on div "Get started guide" at bounding box center [538, 203] width 572 height 60
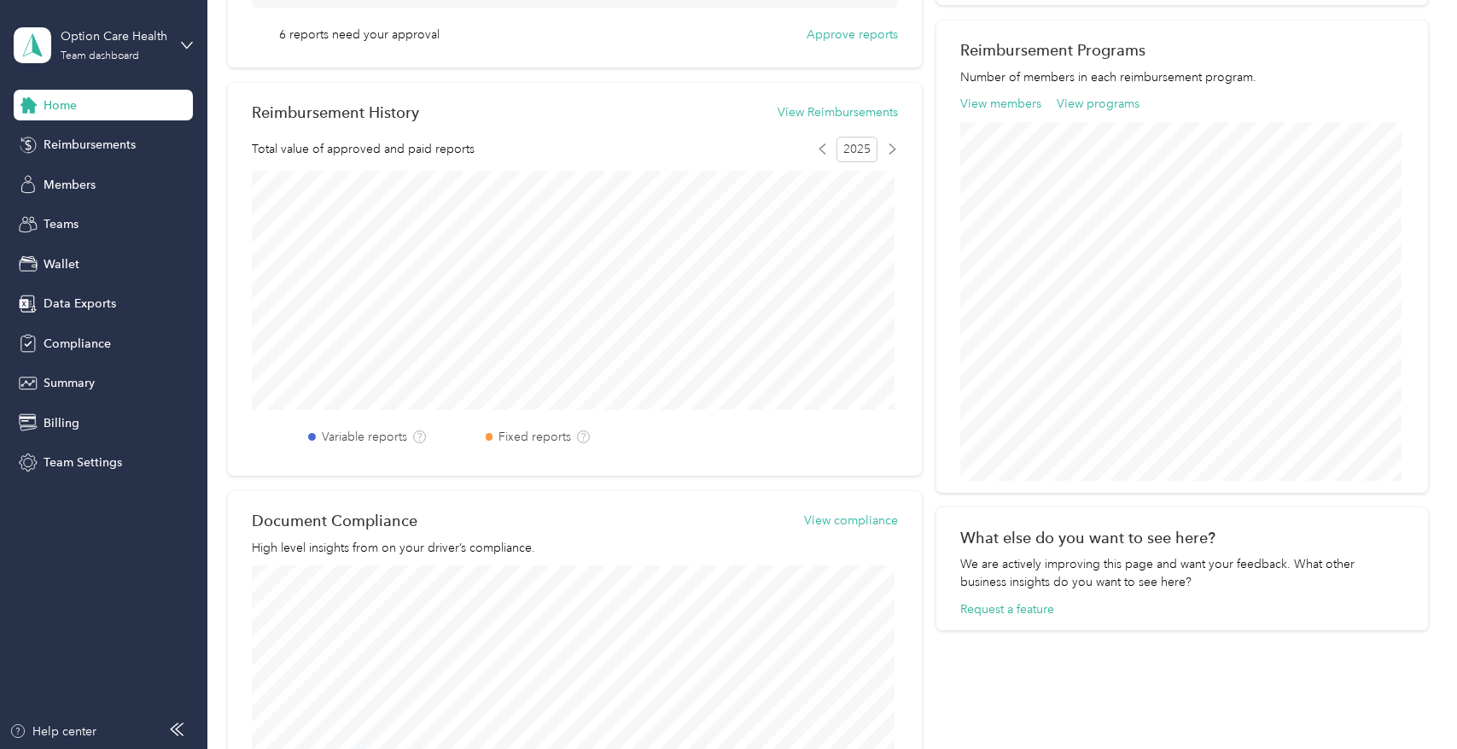
scroll to position [598, 0]
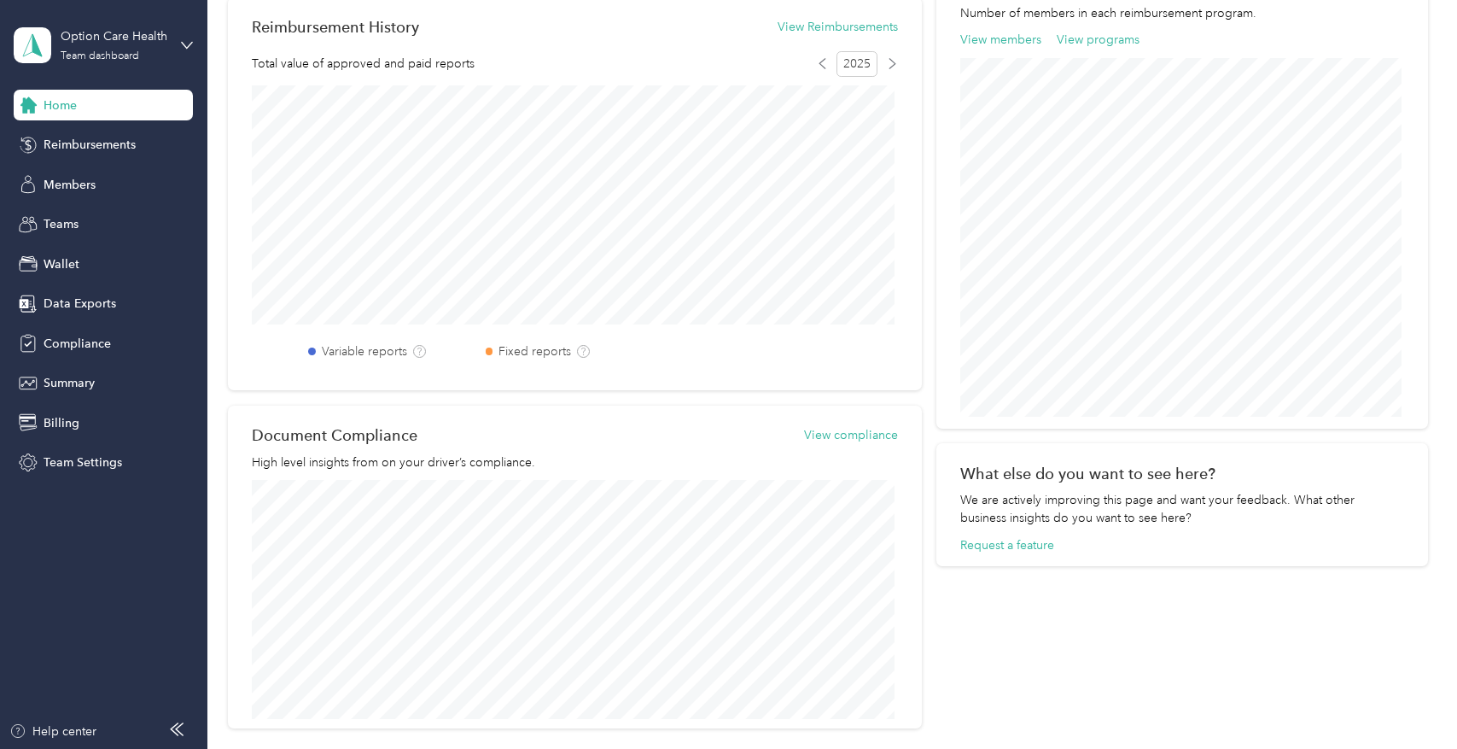
click at [101, 720] on aside "Option Care Health Team dashboard Home Reimbursements Members Teams Wallet Data…" at bounding box center [103, 374] width 207 height 749
click at [168, 731] on div "Help center" at bounding box center [104, 735] width 190 height 27
click at [76, 728] on div "Help center" at bounding box center [52, 731] width 87 height 18
